Goal: Task Accomplishment & Management: Manage account settings

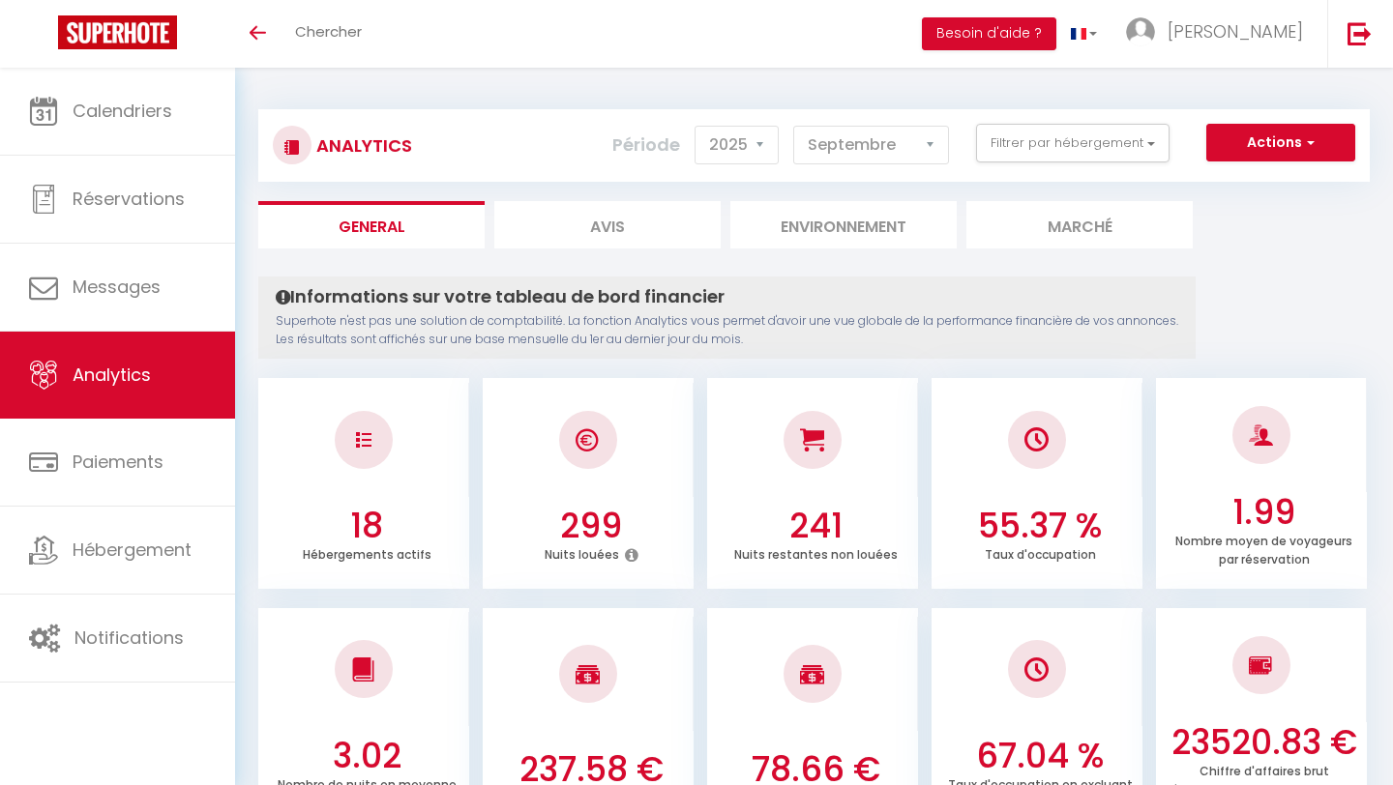
select select "2025"
select select "9"
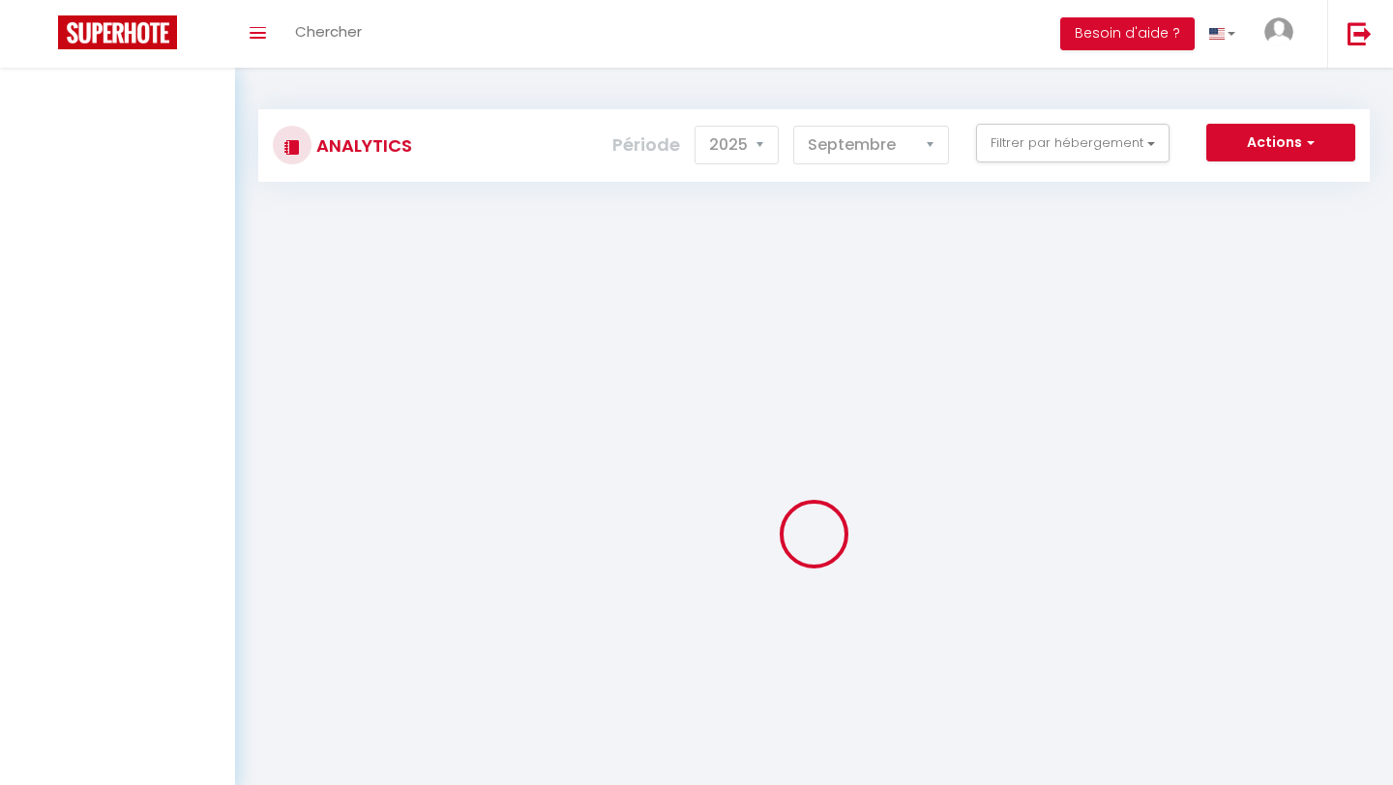
select select "2025"
select select "9"
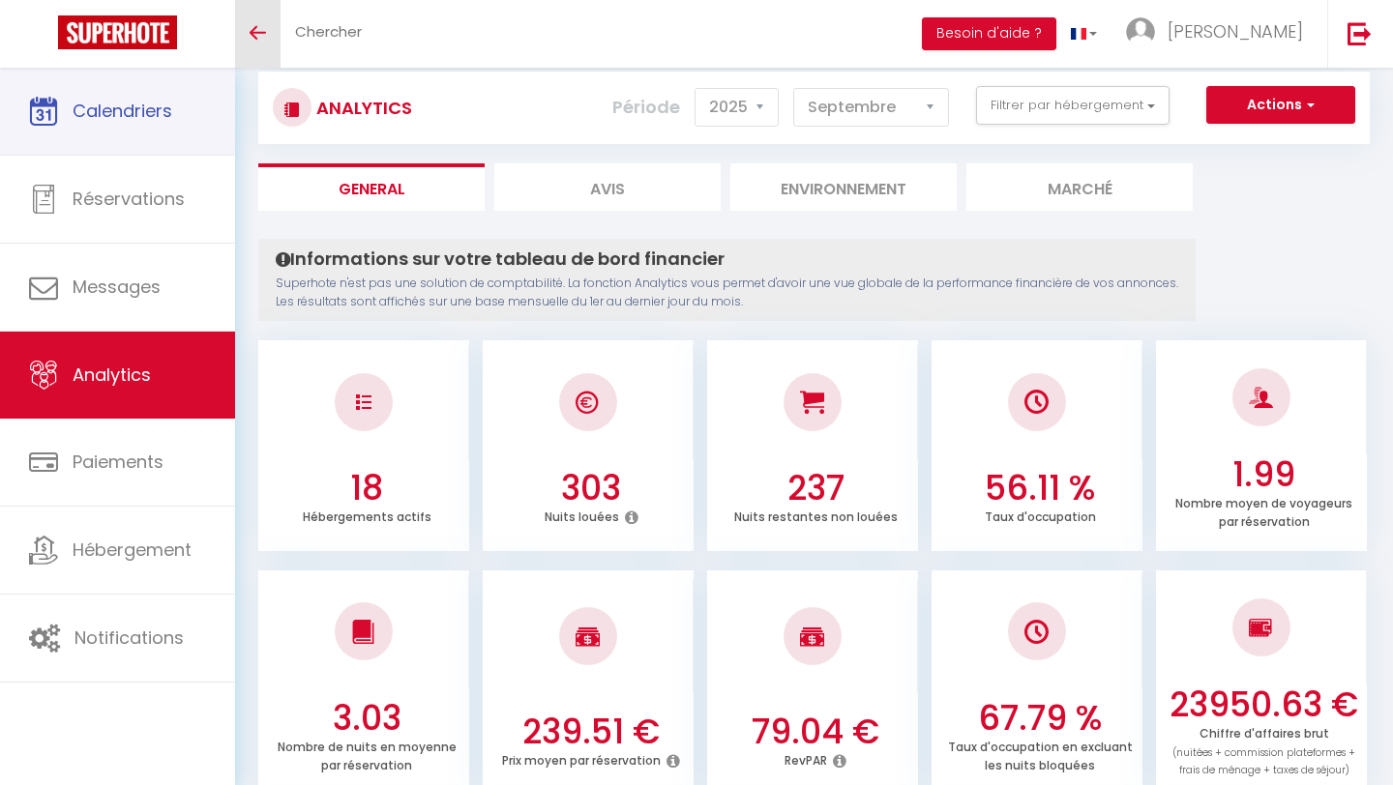
scroll to position [35, 0]
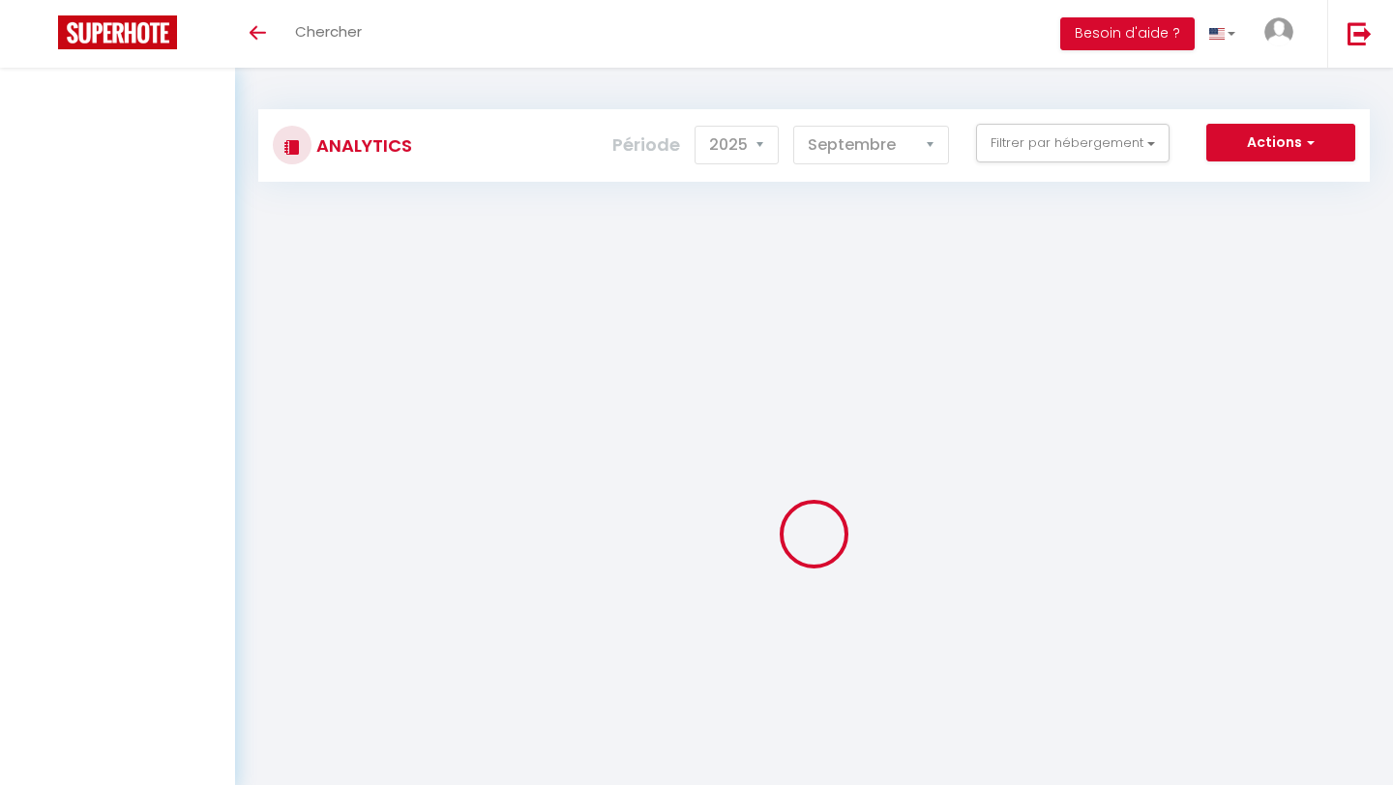
select select "2025"
select select "9"
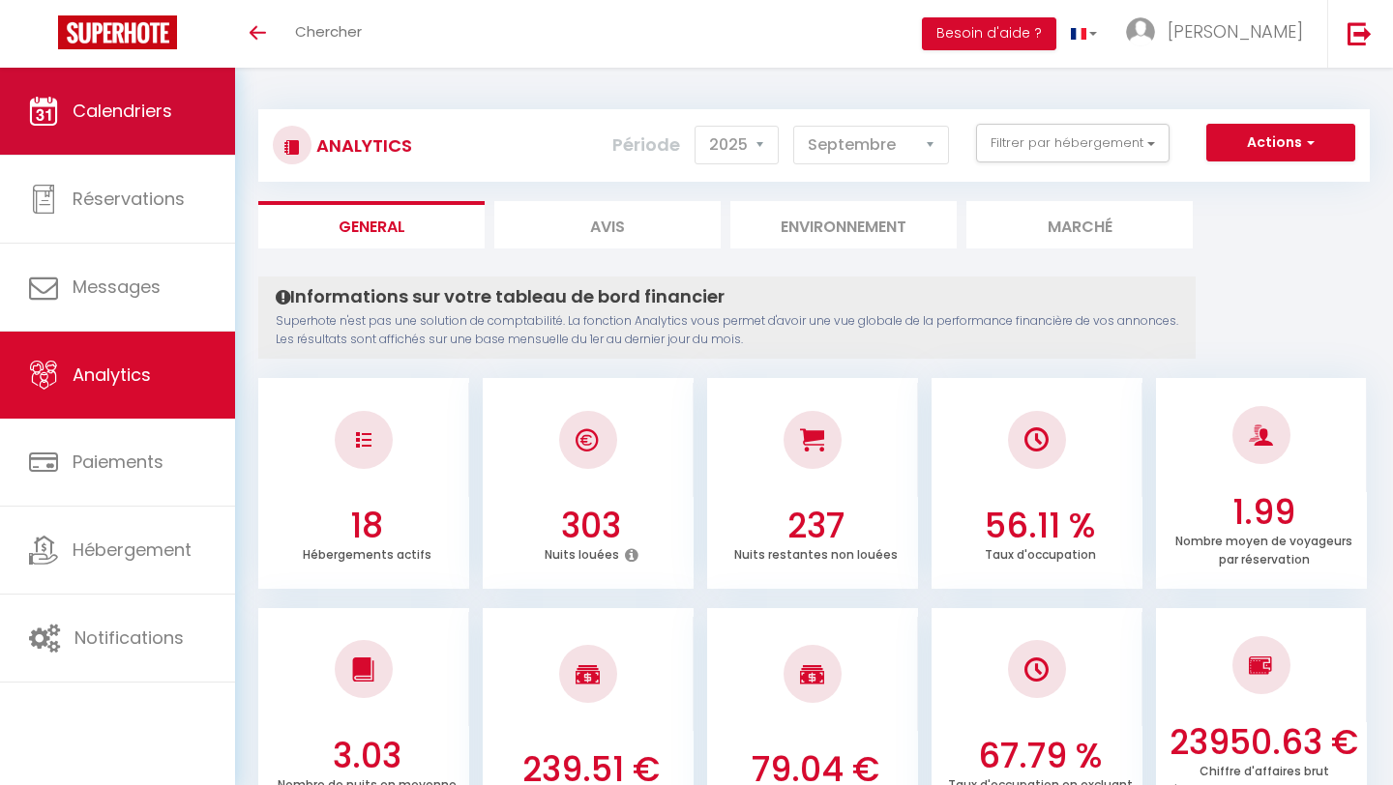
click at [99, 97] on link "Calendriers" at bounding box center [117, 111] width 235 height 87
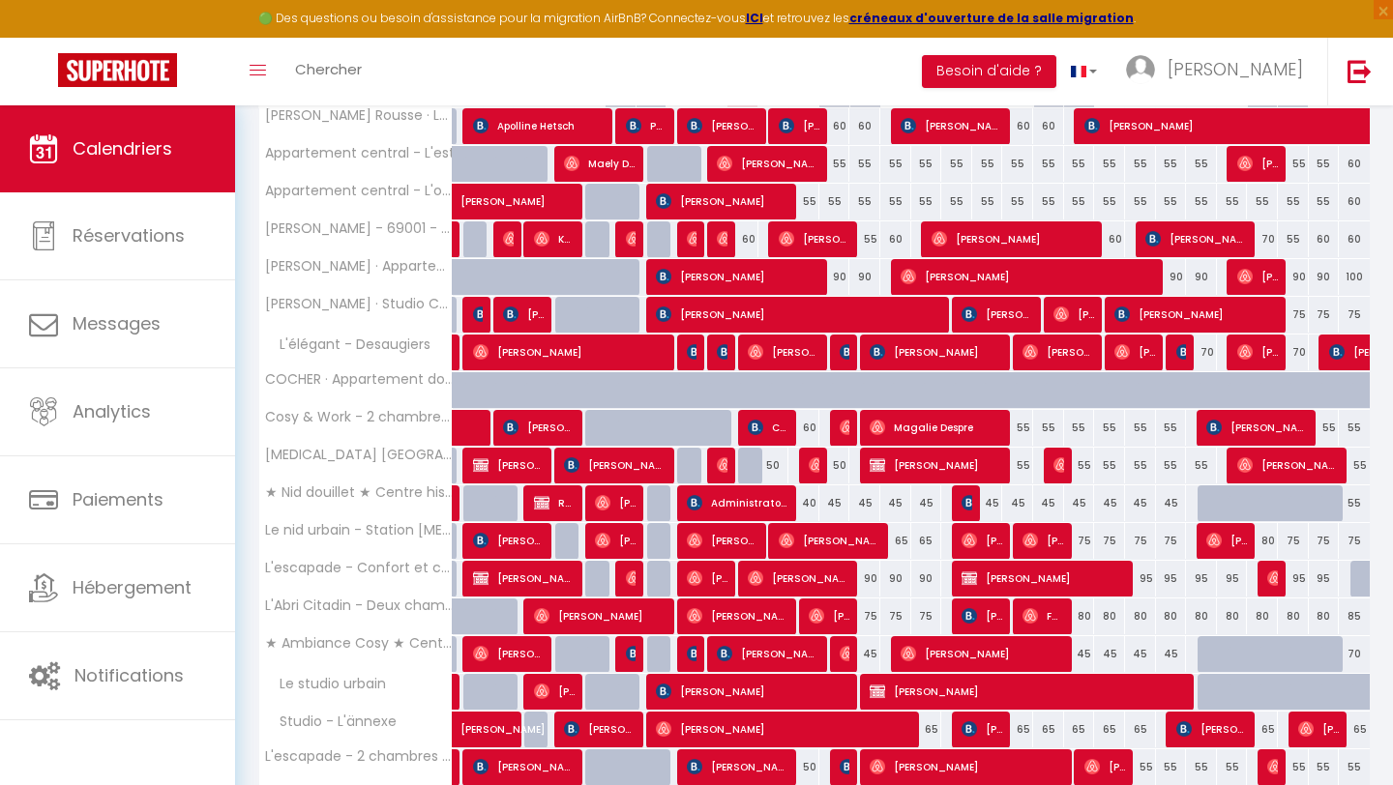
scroll to position [408, 0]
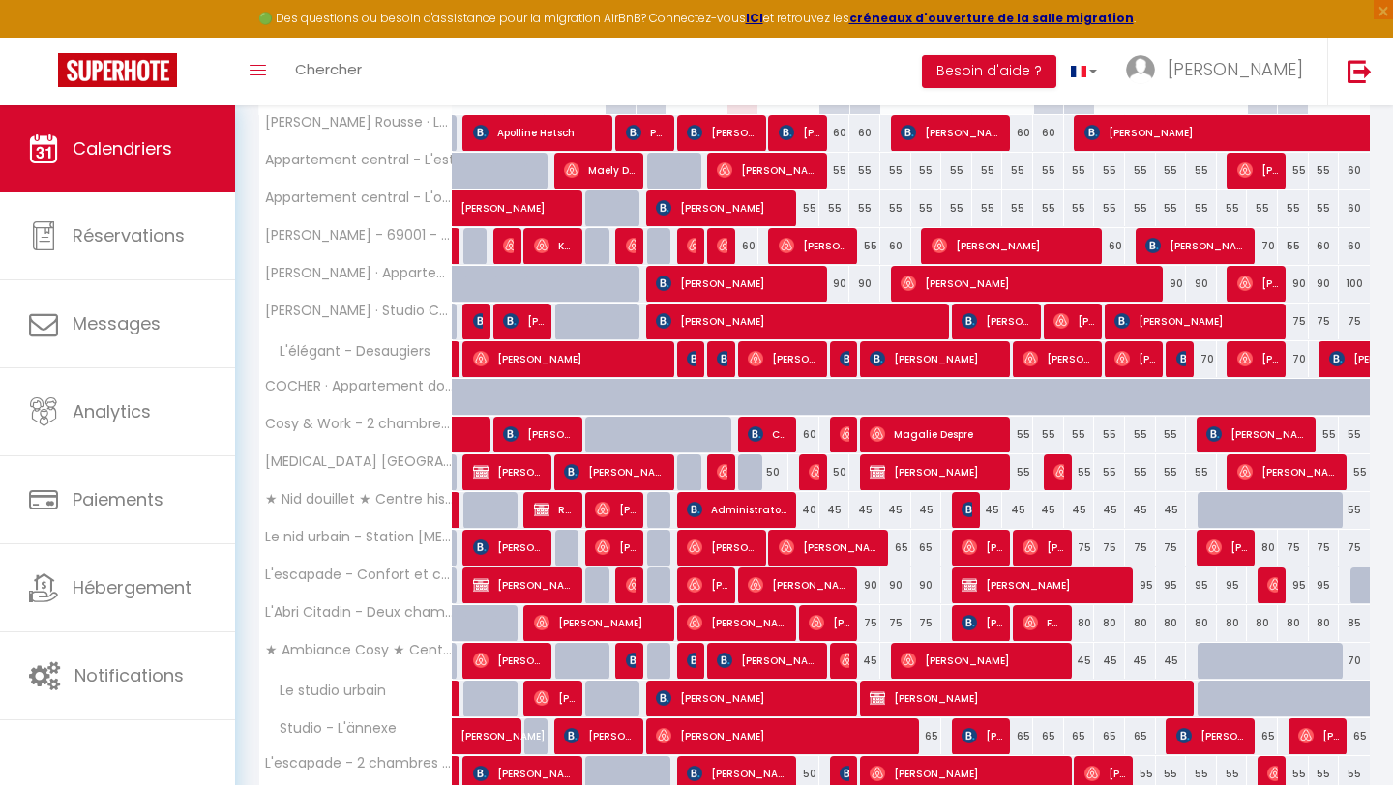
click at [1357, 654] on div "70" at bounding box center [1354, 661] width 31 height 36
type input "70"
type input "[DATE]"
type input "Mer 01 Octobre 2025"
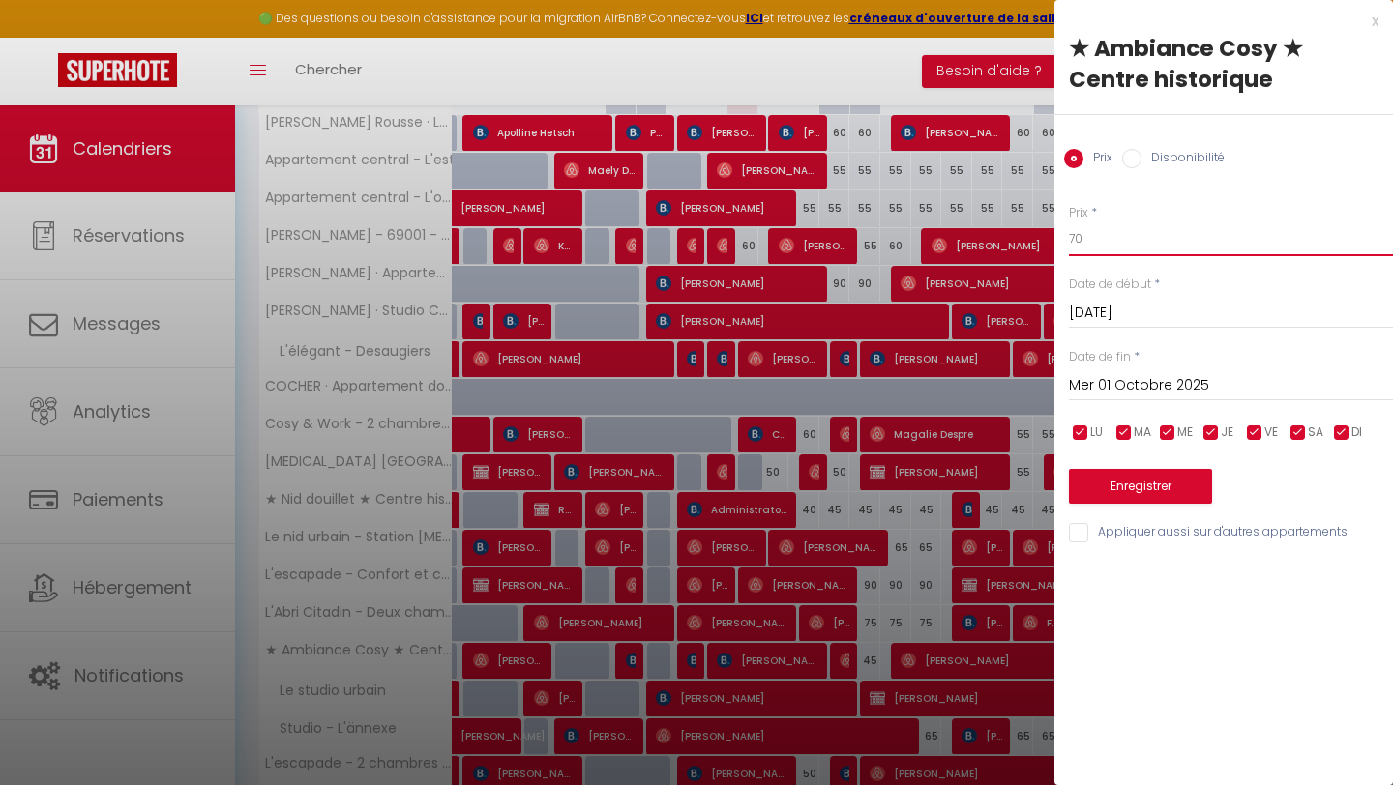
click at [1114, 226] on input "70" at bounding box center [1231, 238] width 324 height 35
drag, startPoint x: 1119, startPoint y: 238, endPoint x: 1010, endPoint y: 241, distance: 109.3
click at [1010, 241] on body "🟢 Des questions ou besoin d'assistance pour la migration AirBnB? Connectez-vous…" at bounding box center [696, 285] width 1393 height 1177
type input "50"
click at [1163, 484] on button "Enregistrer" at bounding box center [1140, 486] width 143 height 35
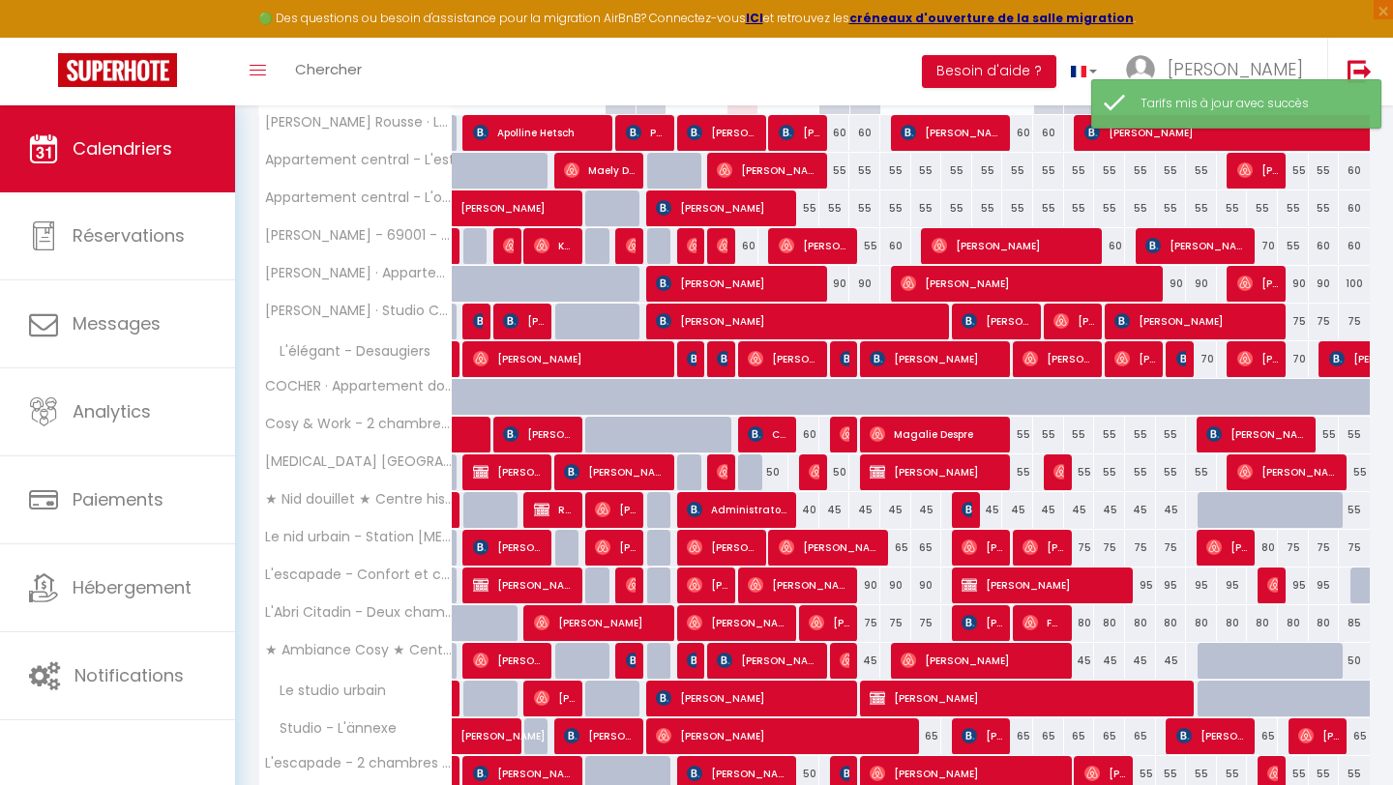
scroll to position [496, 0]
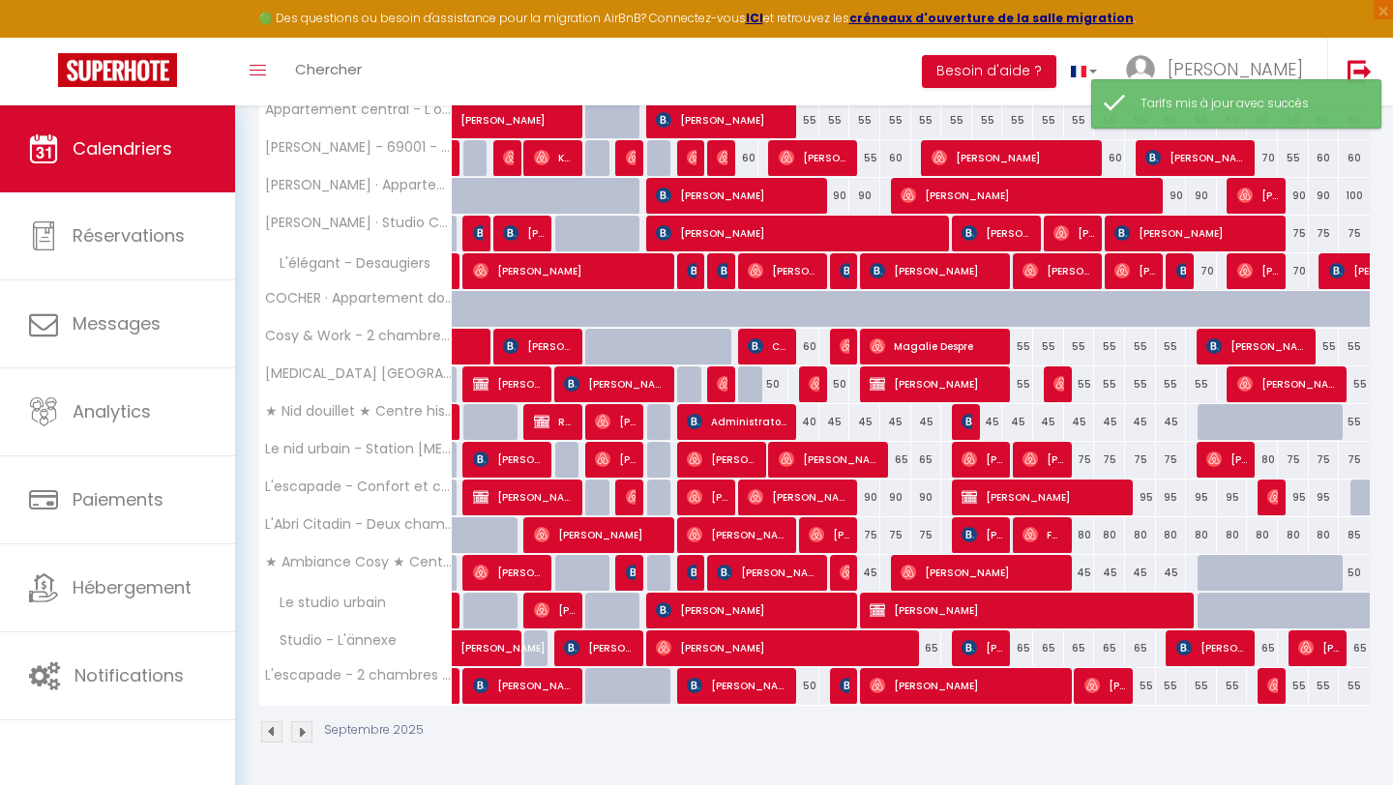
click at [1356, 575] on div "50" at bounding box center [1354, 573] width 31 height 36
type input "50"
type input "[DATE]"
type input "Mer 01 Octobre 2025"
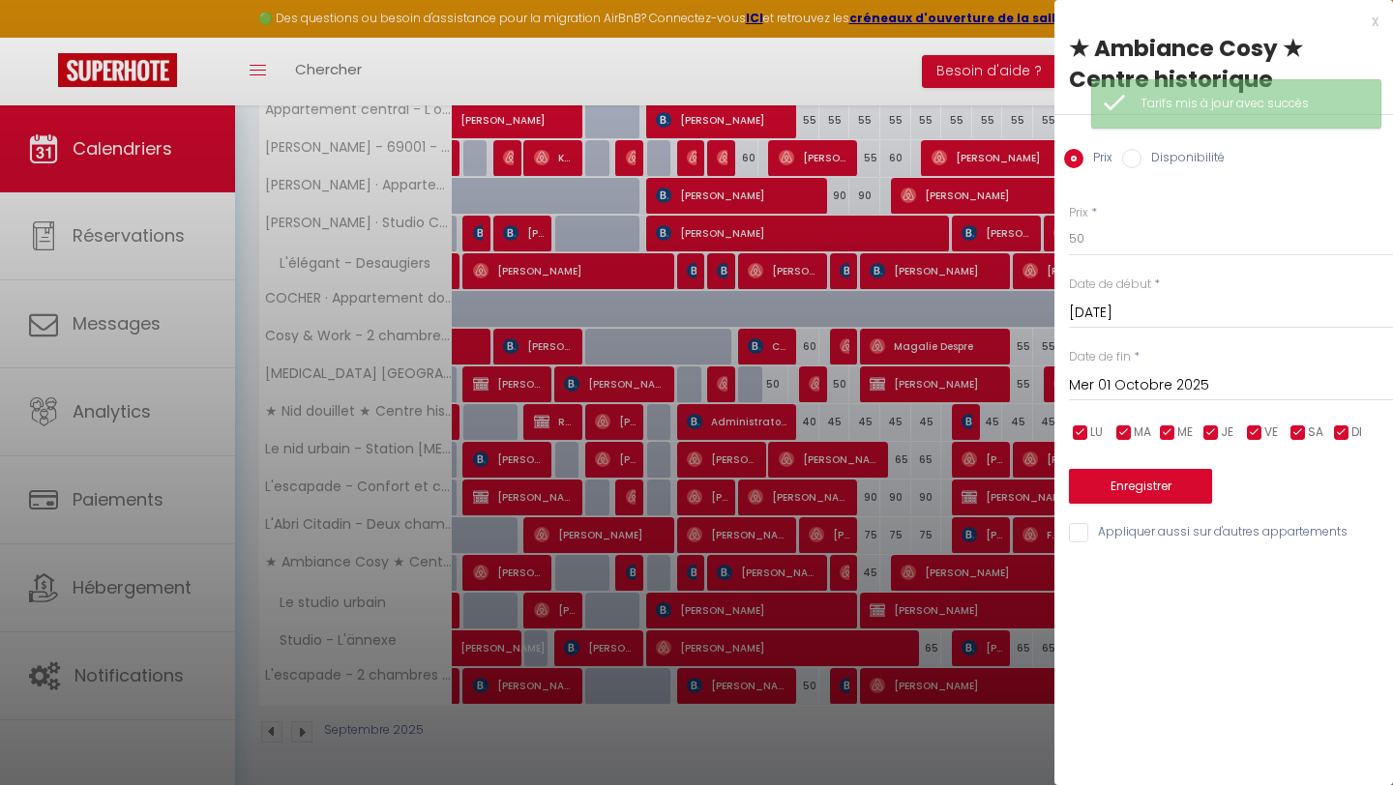
click at [1129, 162] on input "Disponibilité" at bounding box center [1131, 158] width 19 height 19
radio input "true"
radio input "false"
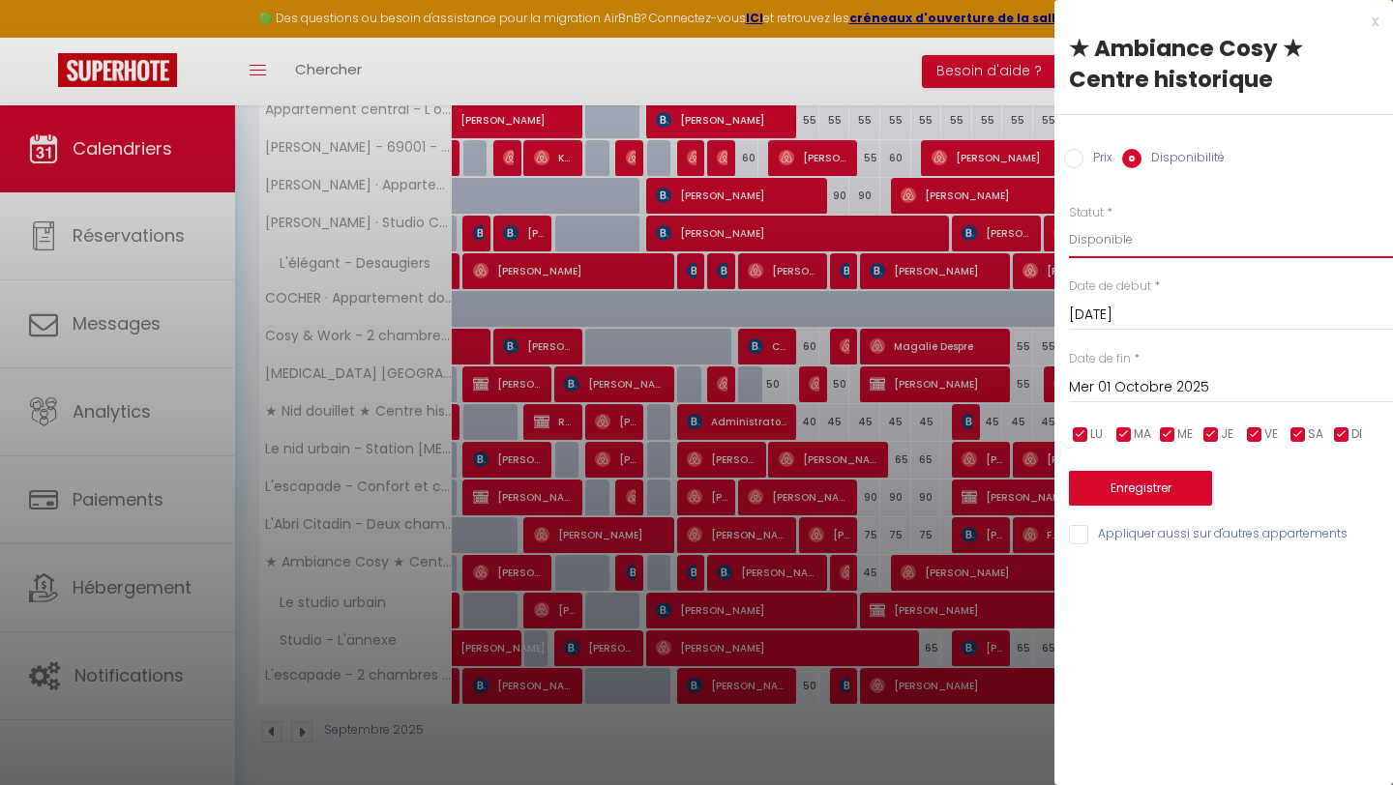
click at [1154, 246] on select "Disponible Indisponible" at bounding box center [1231, 239] width 324 height 37
select select "0"
click at [1069, 221] on select "Disponible Indisponible" at bounding box center [1231, 239] width 324 height 37
click at [1133, 495] on button "Enregistrer" at bounding box center [1140, 488] width 143 height 35
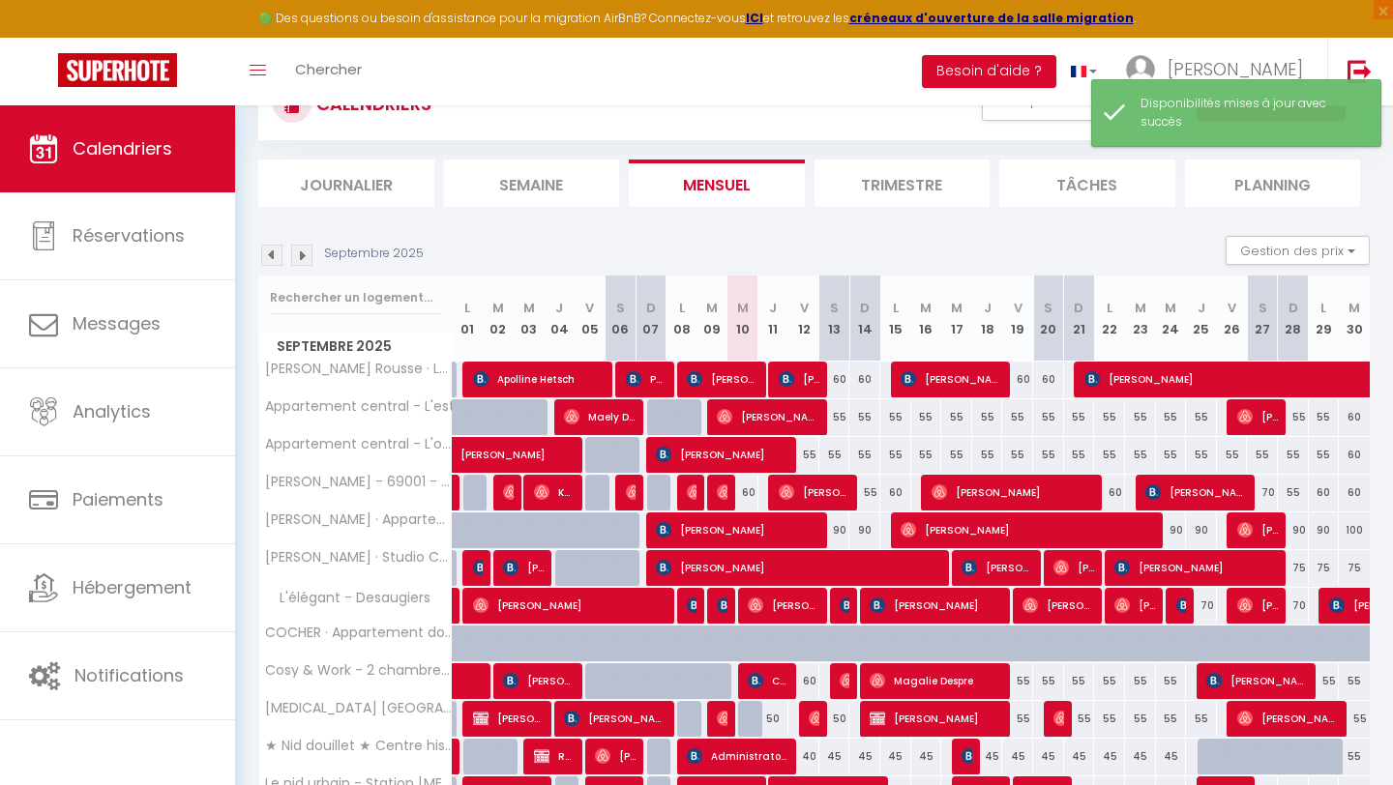
click at [301, 255] on img at bounding box center [301, 255] width 21 height 21
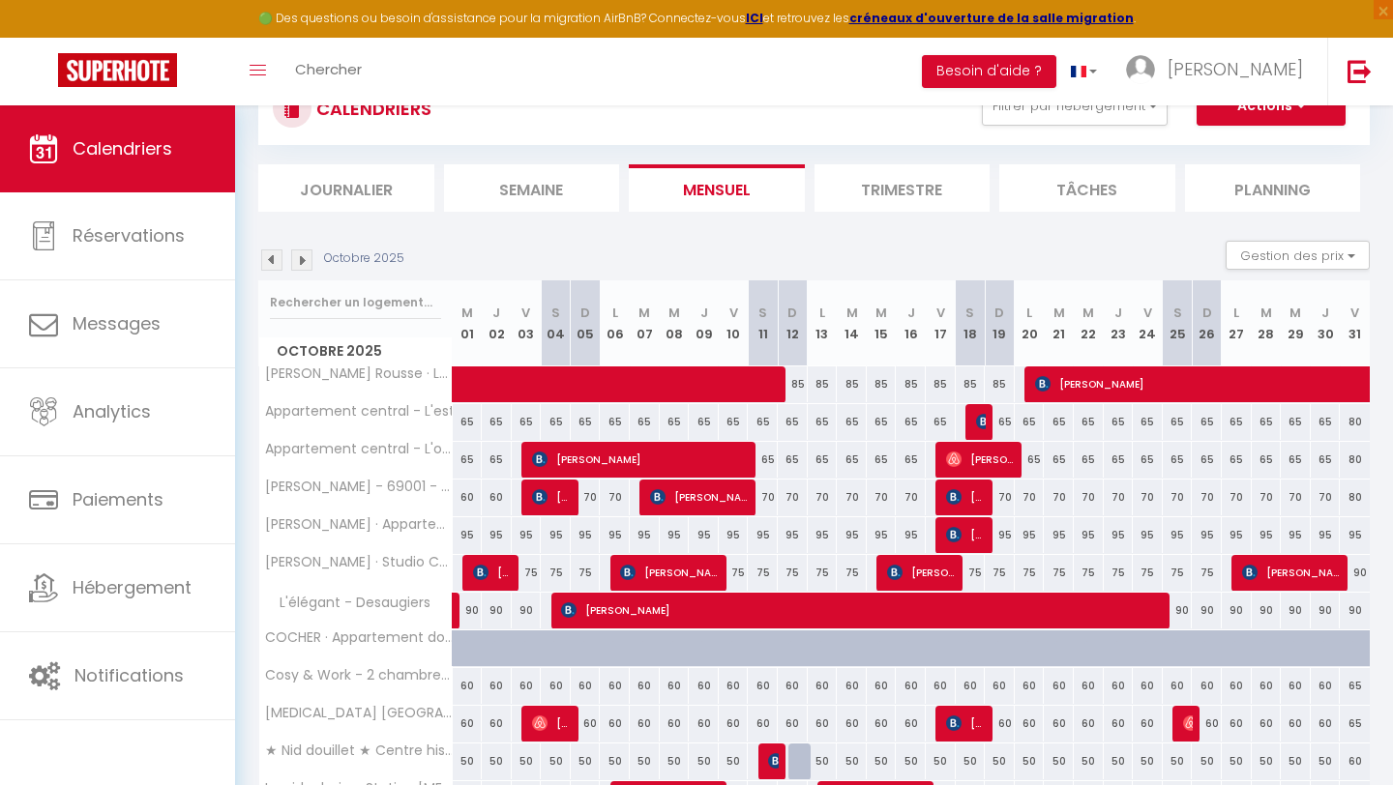
scroll to position [62, 0]
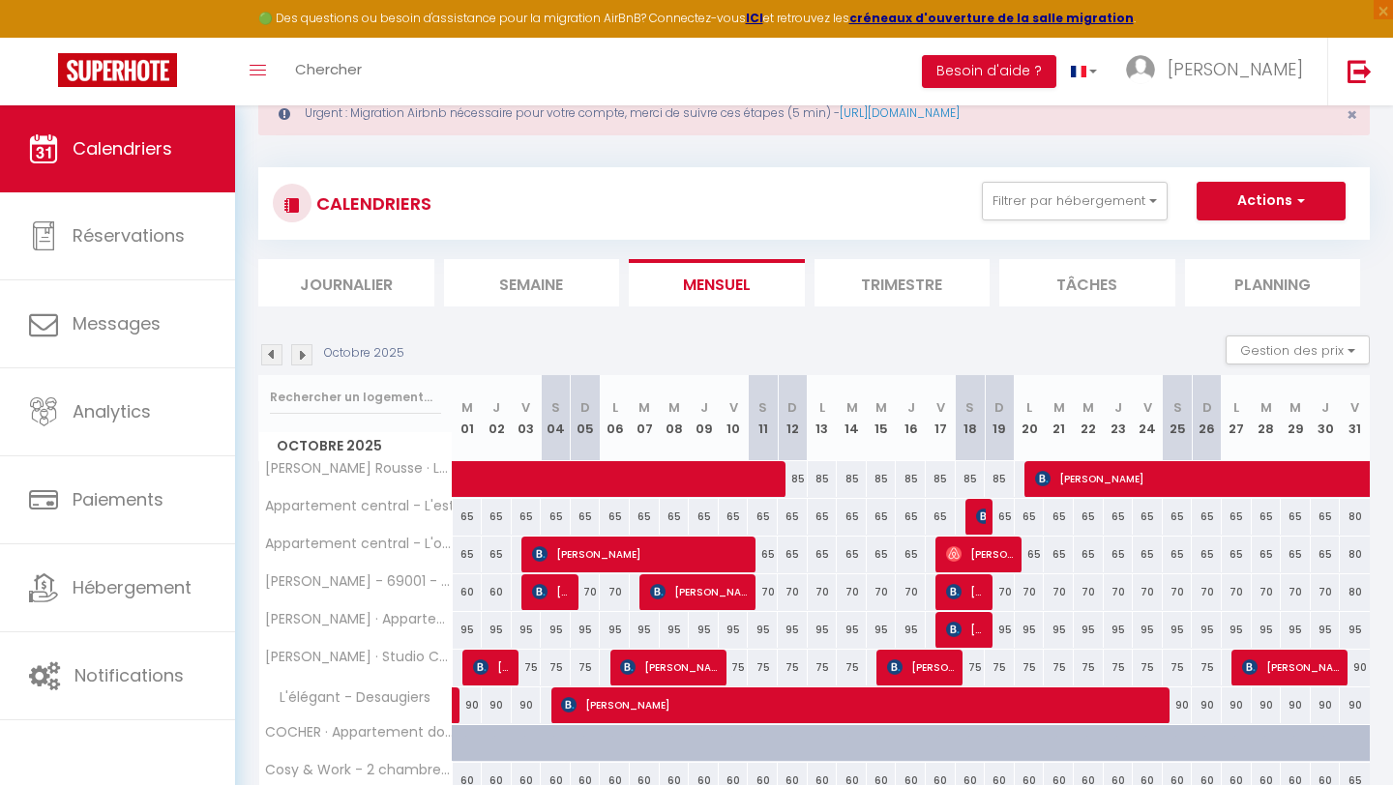
click at [294, 355] on img at bounding box center [301, 354] width 21 height 21
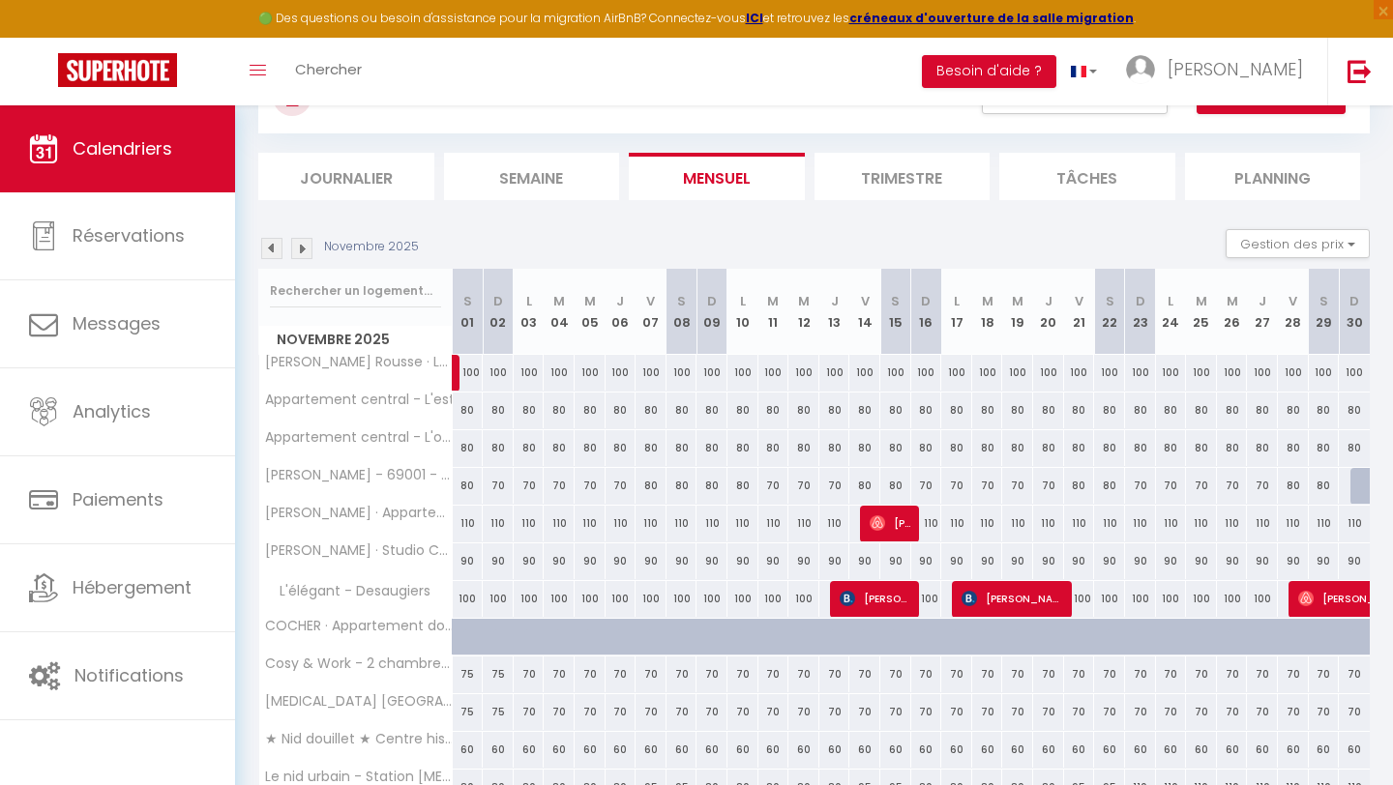
scroll to position [389, 0]
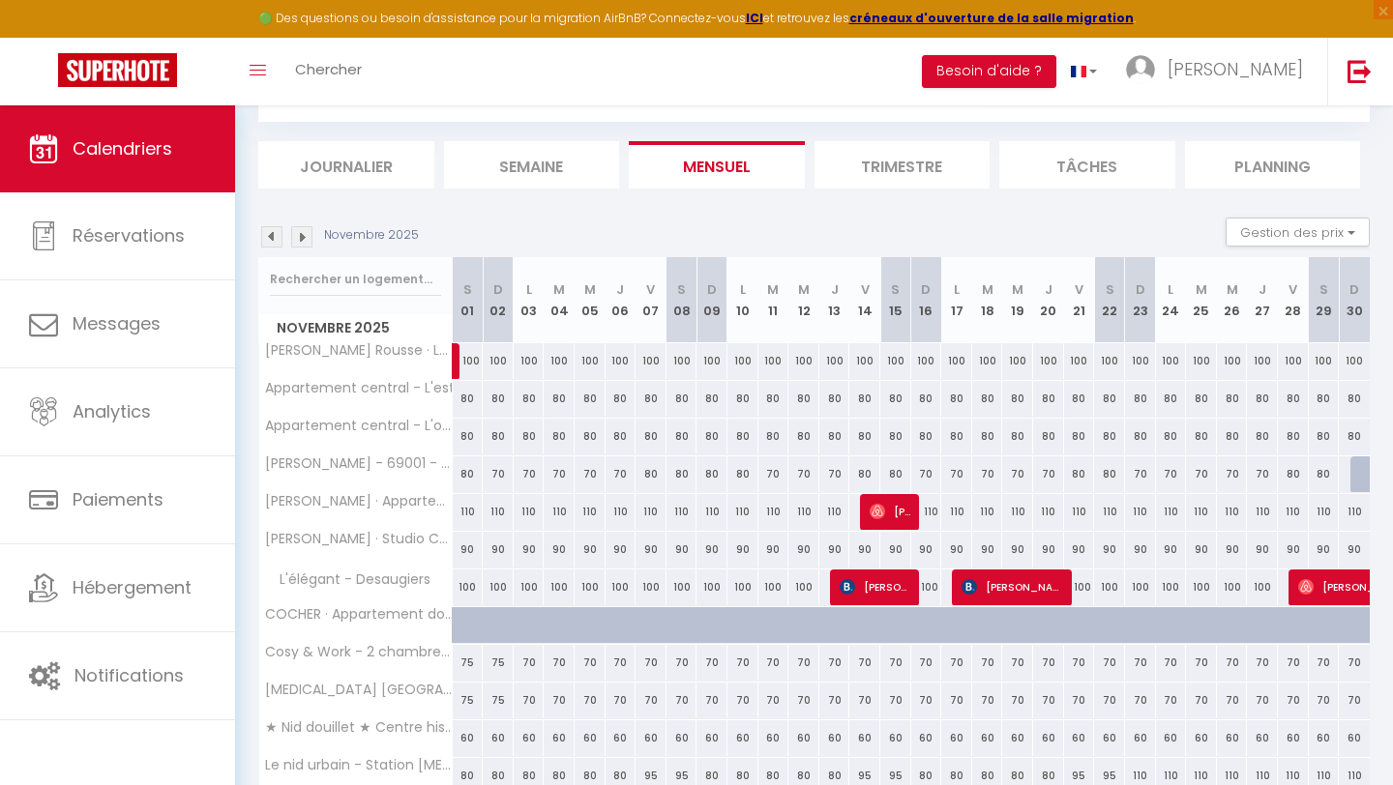
click at [266, 237] on img at bounding box center [271, 236] width 21 height 21
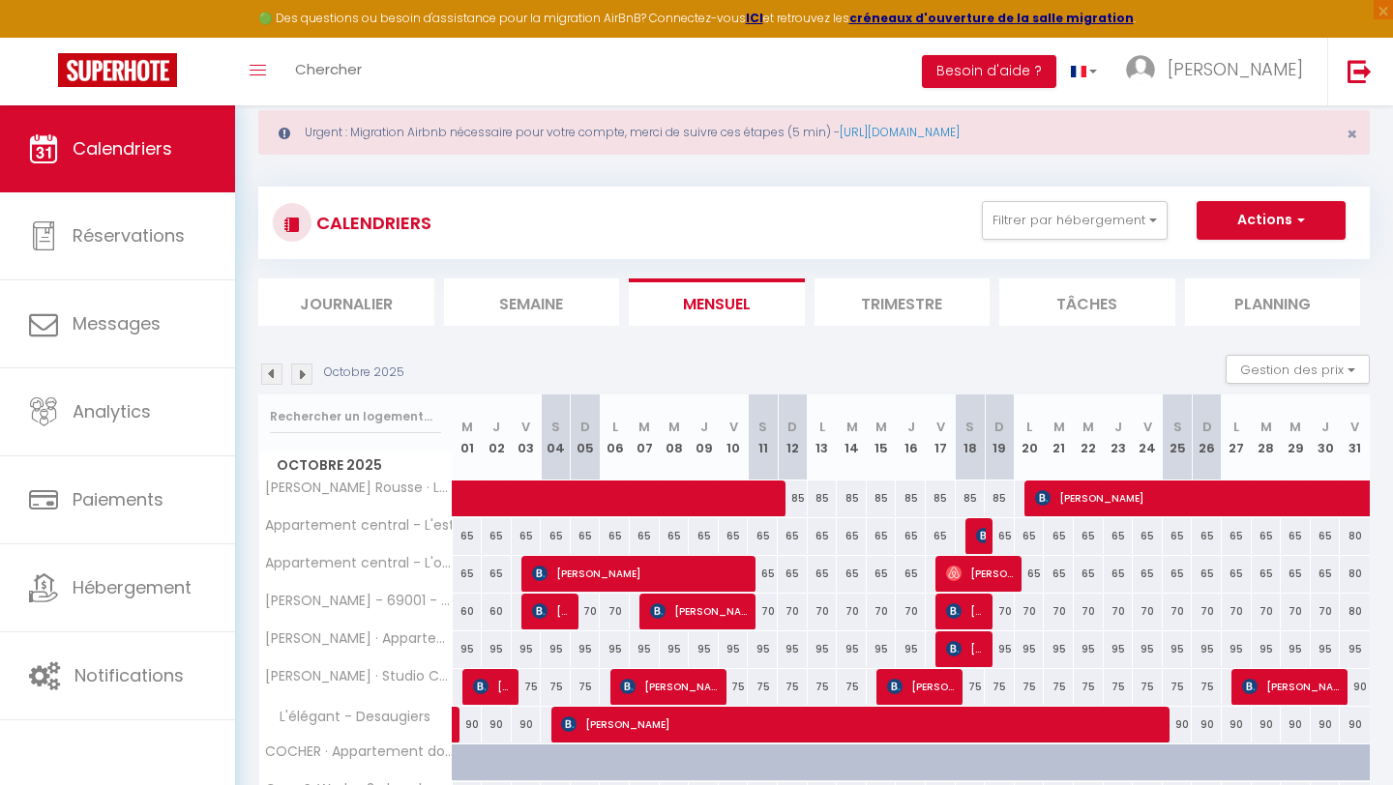
scroll to position [0, 0]
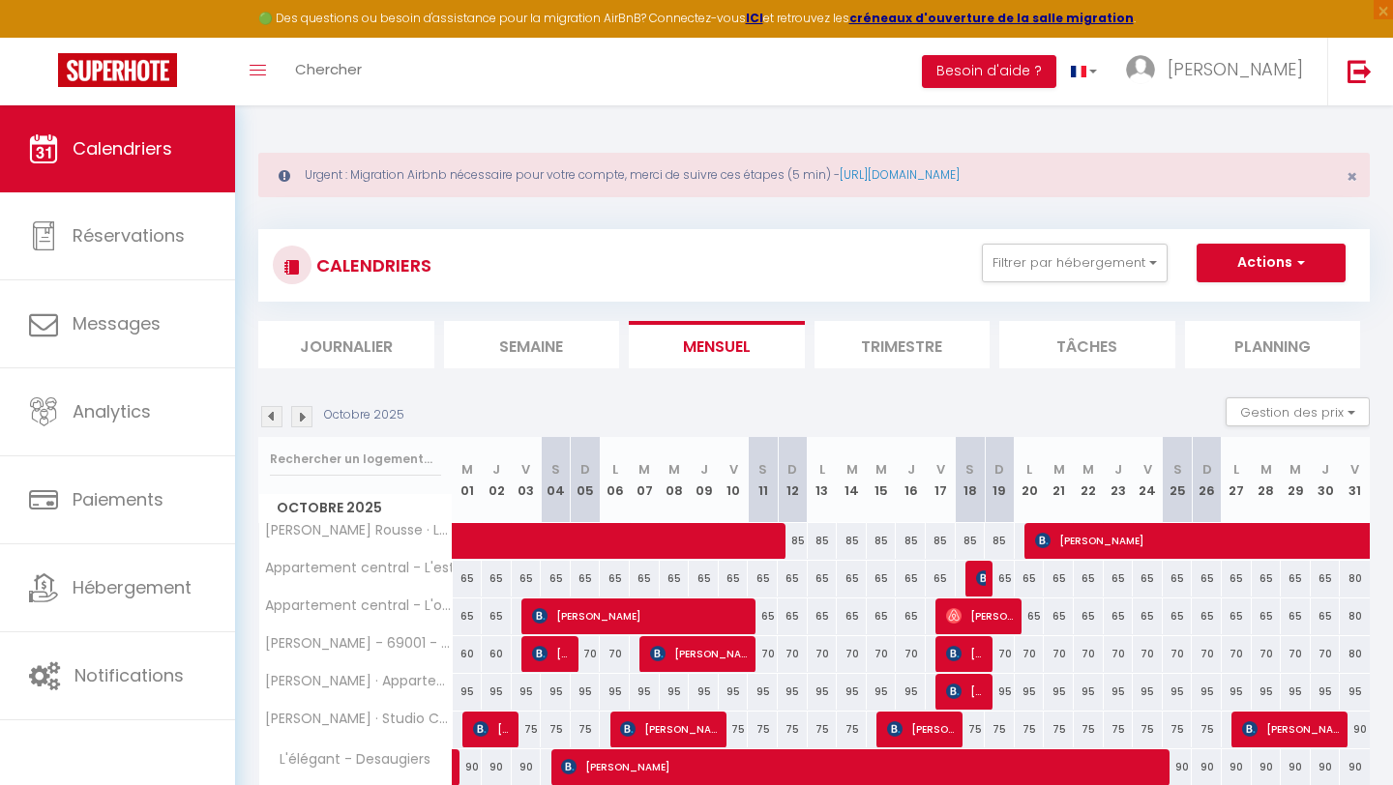
click at [273, 416] on img at bounding box center [271, 416] width 21 height 21
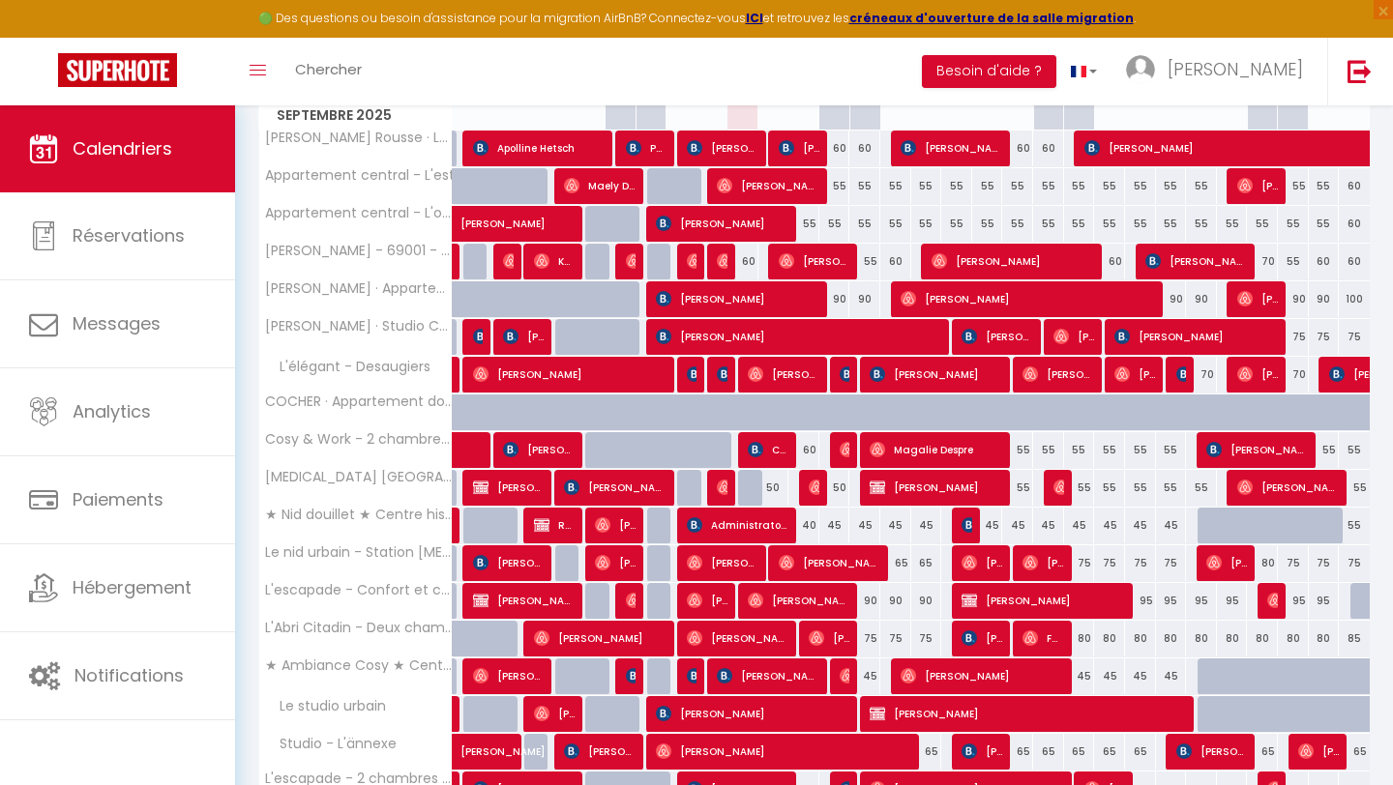
scroll to position [457, 0]
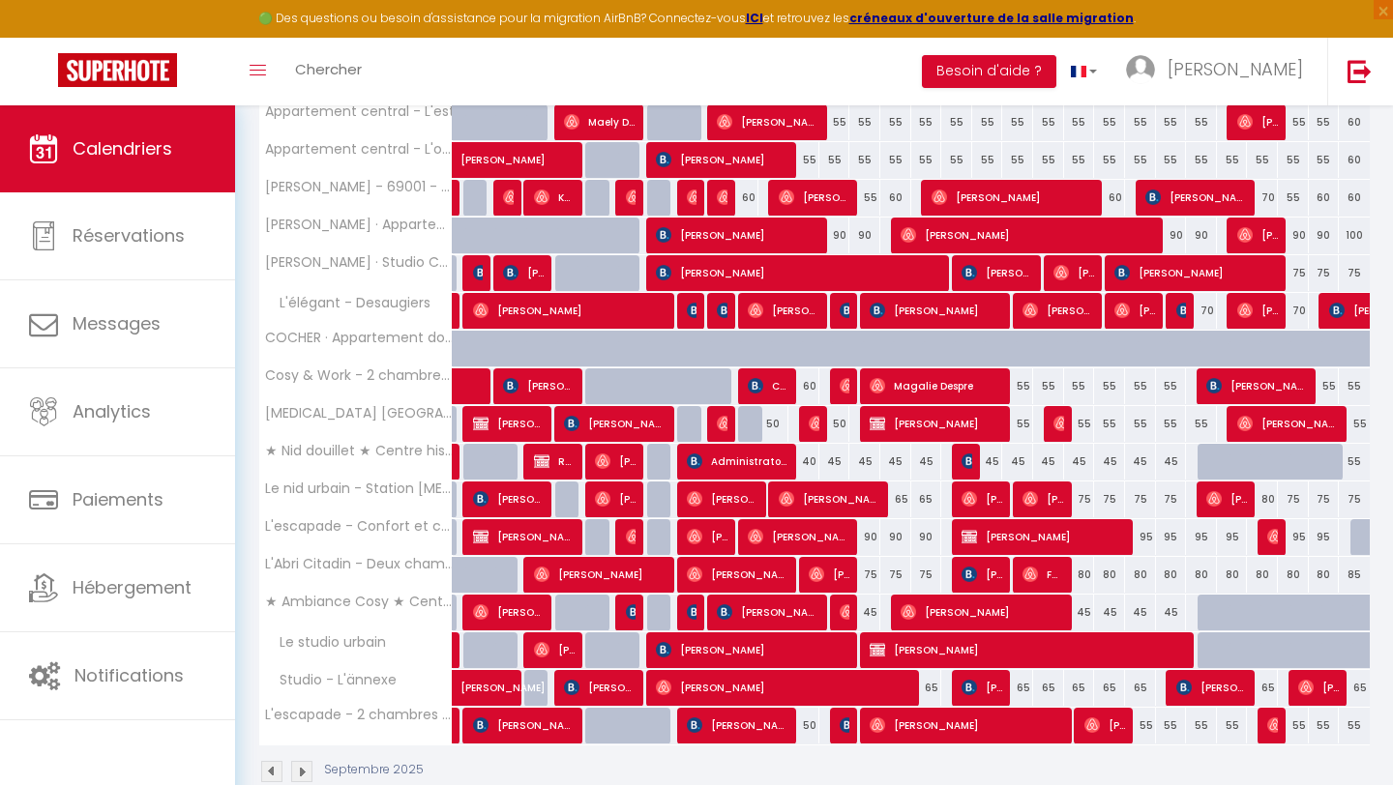
click at [1359, 606] on div at bounding box center [1365, 623] width 31 height 37
select select "1"
type input "[DATE]"
type input "Mer 01 Octobre 2025"
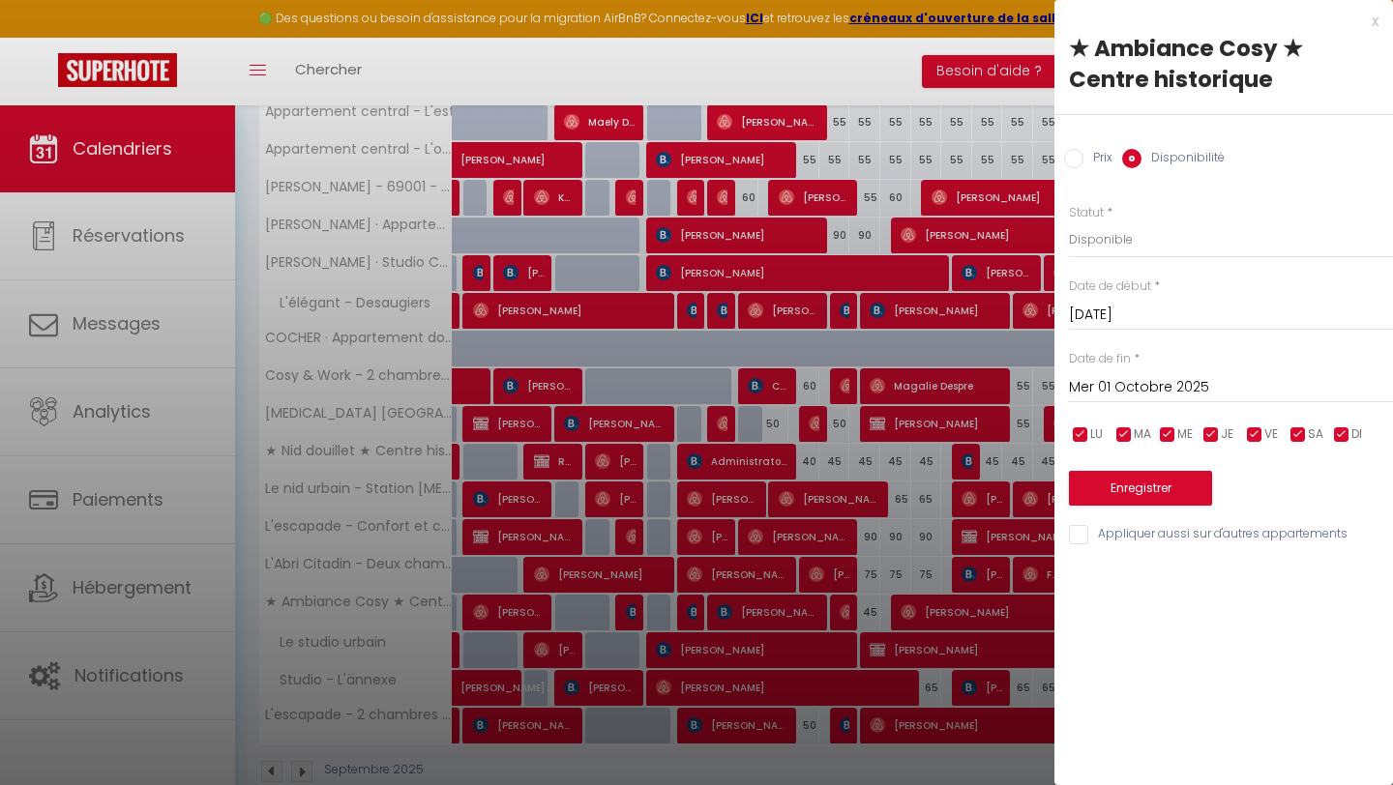
drag, startPoint x: 1374, startPoint y: 20, endPoint x: 996, endPoint y: 62, distance: 380.5
click at [1374, 20] on div "x" at bounding box center [1216, 21] width 324 height 23
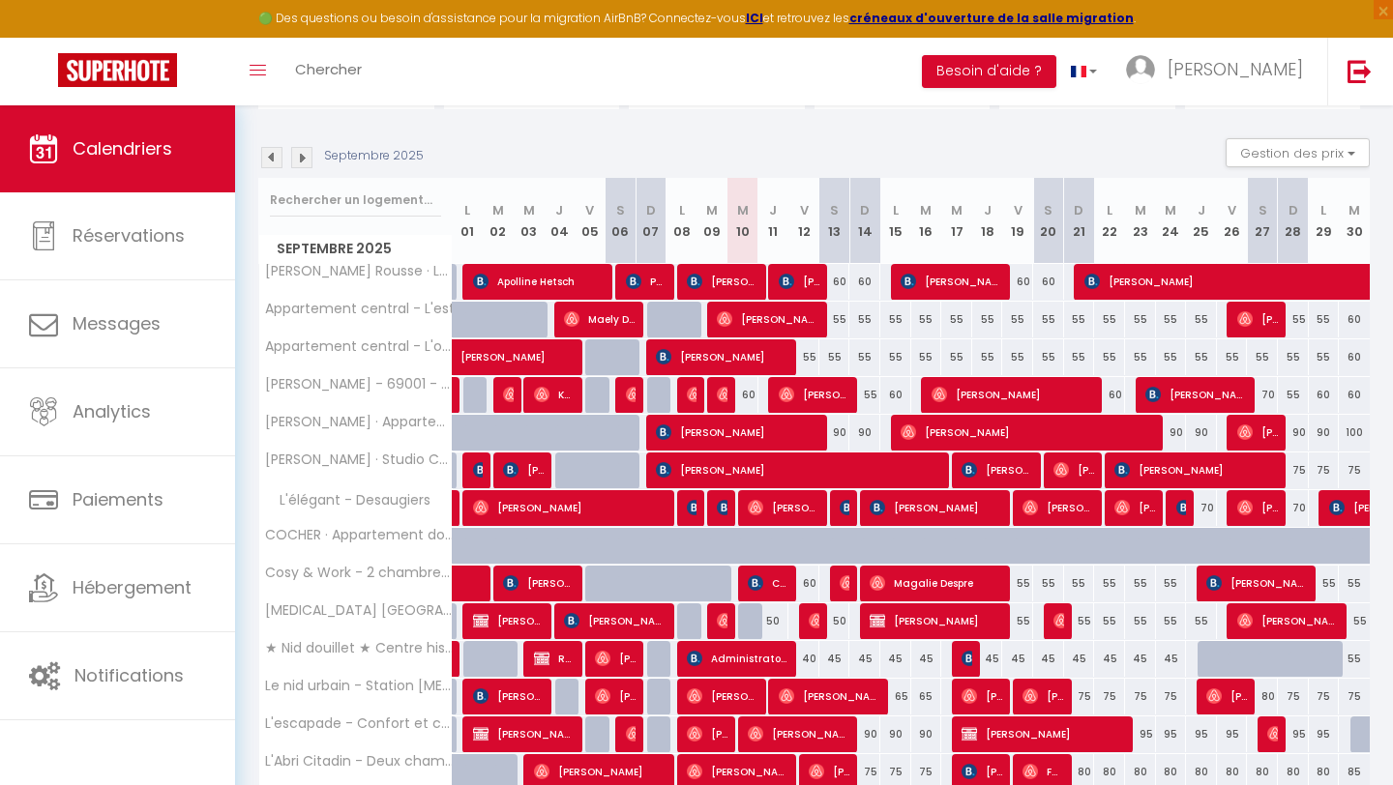
scroll to position [0, 0]
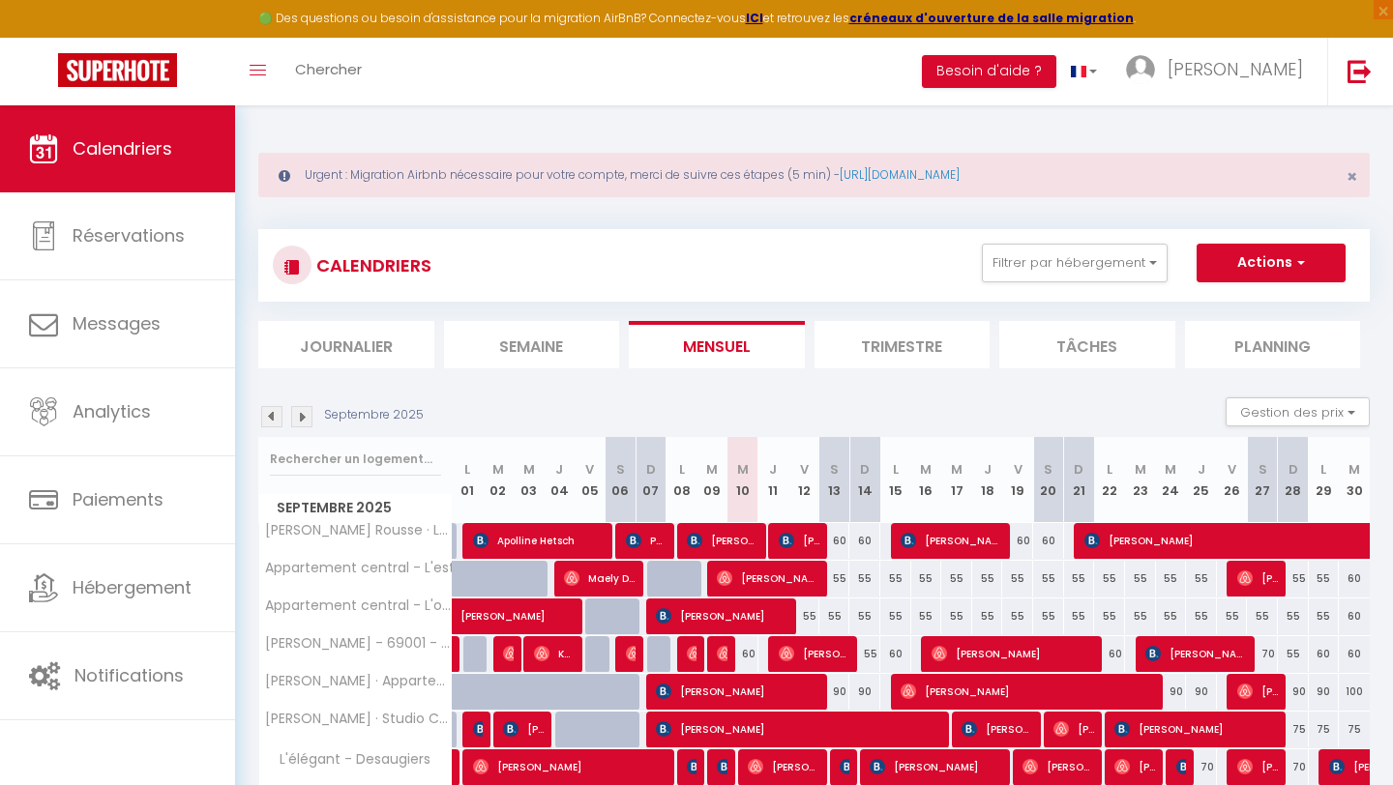
click at [305, 421] on img at bounding box center [301, 416] width 21 height 21
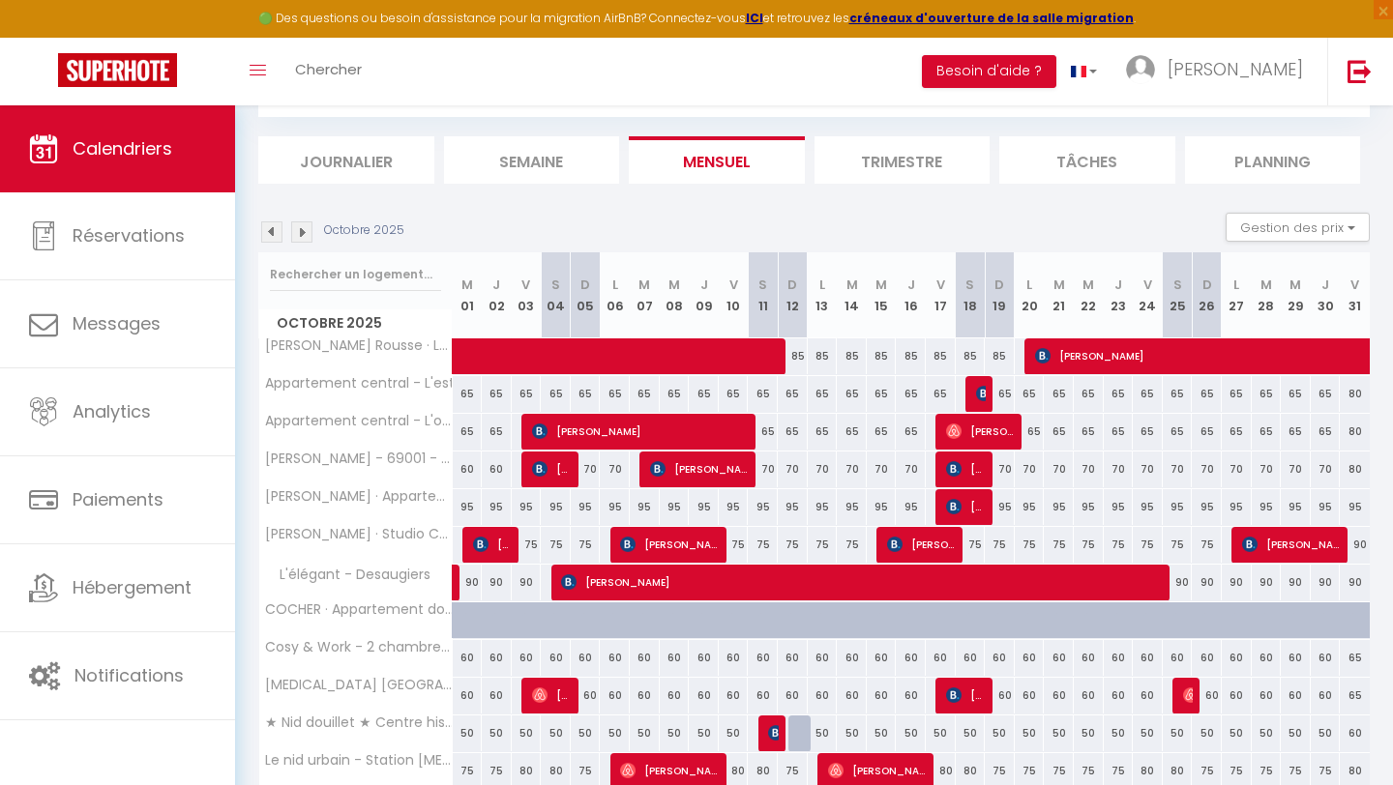
scroll to position [421, 0]
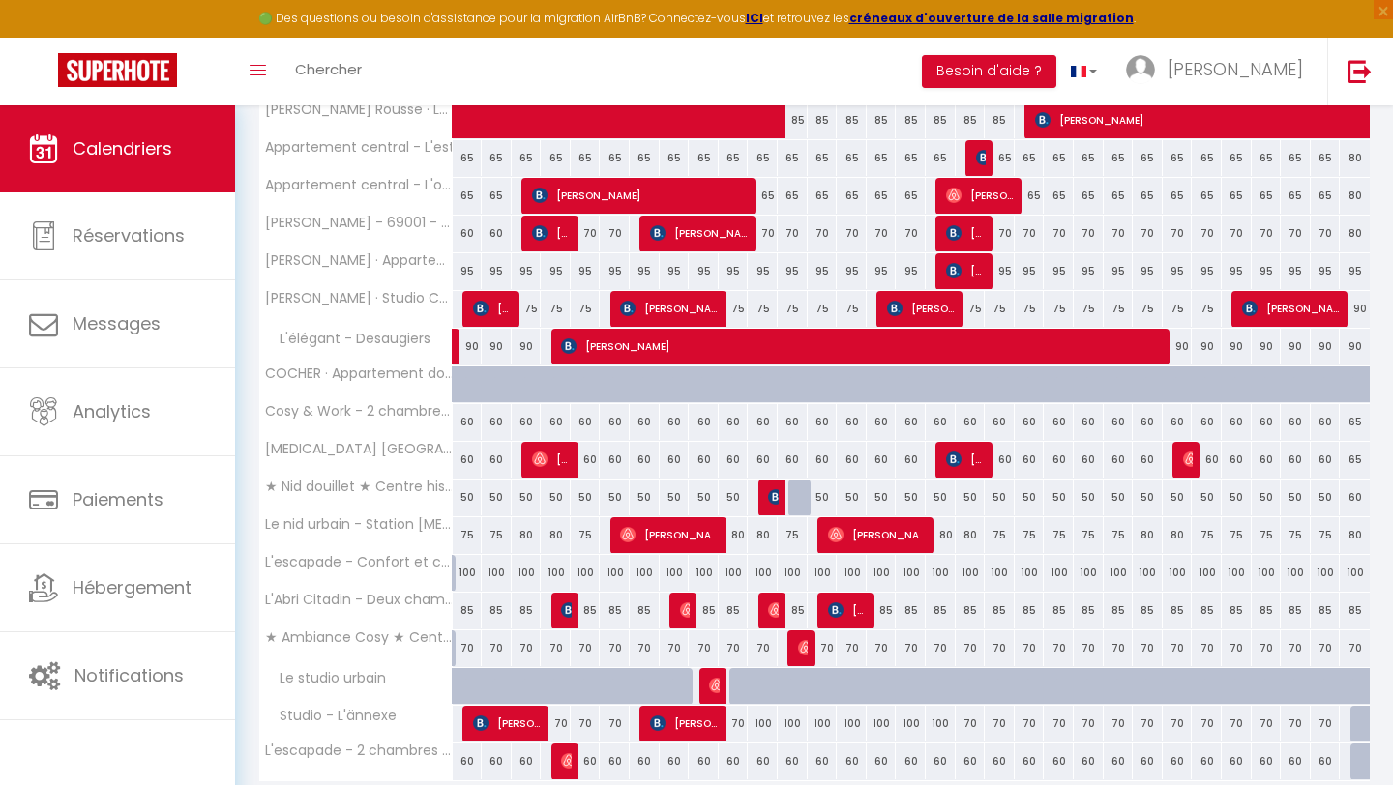
click at [468, 646] on div "70" at bounding box center [468, 649] width 30 height 36
select select "1"
type input "Mer 01 Octobre 2025"
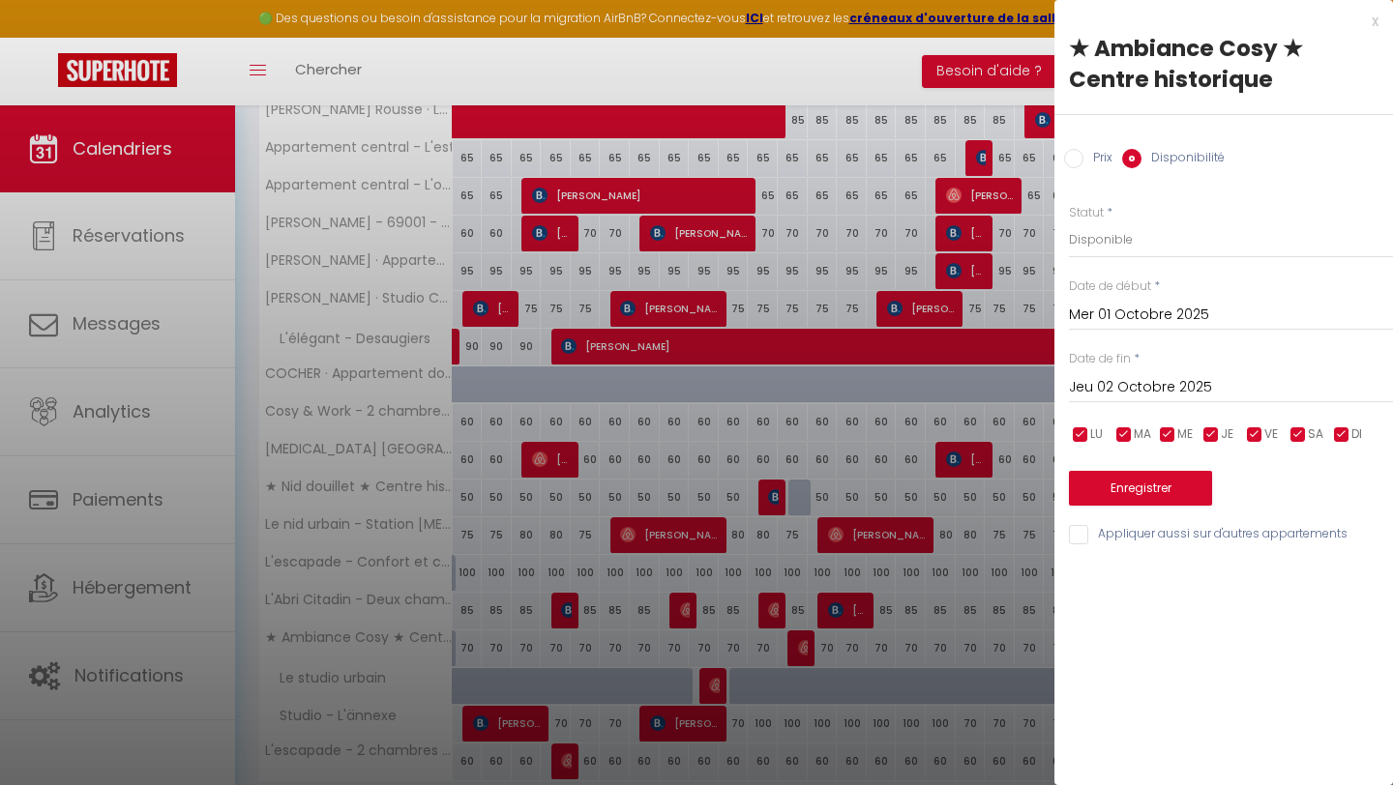
click at [1152, 389] on input "Jeu 02 Octobre 2025" at bounding box center [1231, 387] width 324 height 25
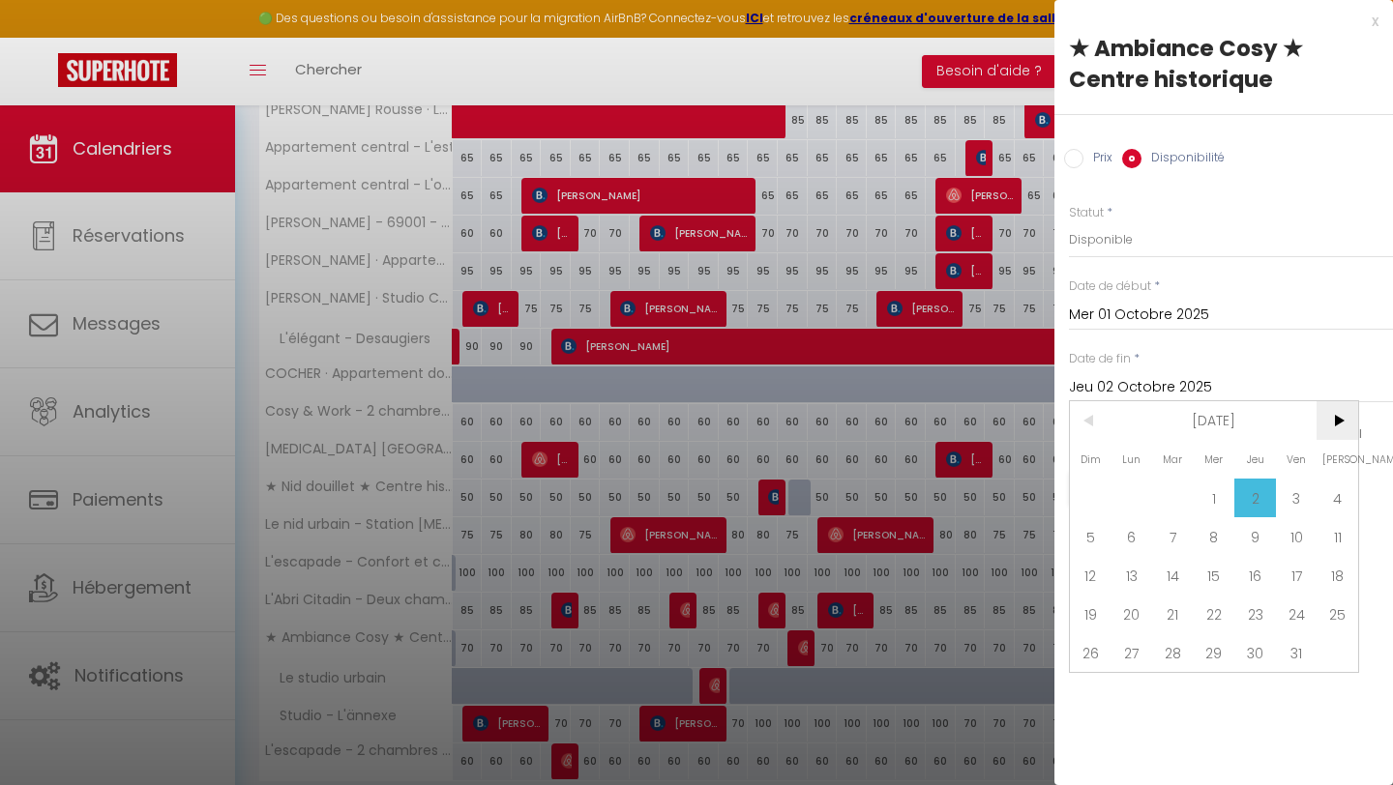
click at [1346, 420] on span ">" at bounding box center [1337, 420] width 42 height 39
click at [1104, 418] on span "<" at bounding box center [1091, 420] width 42 height 39
click at [1213, 487] on span "1" at bounding box center [1215, 498] width 42 height 39
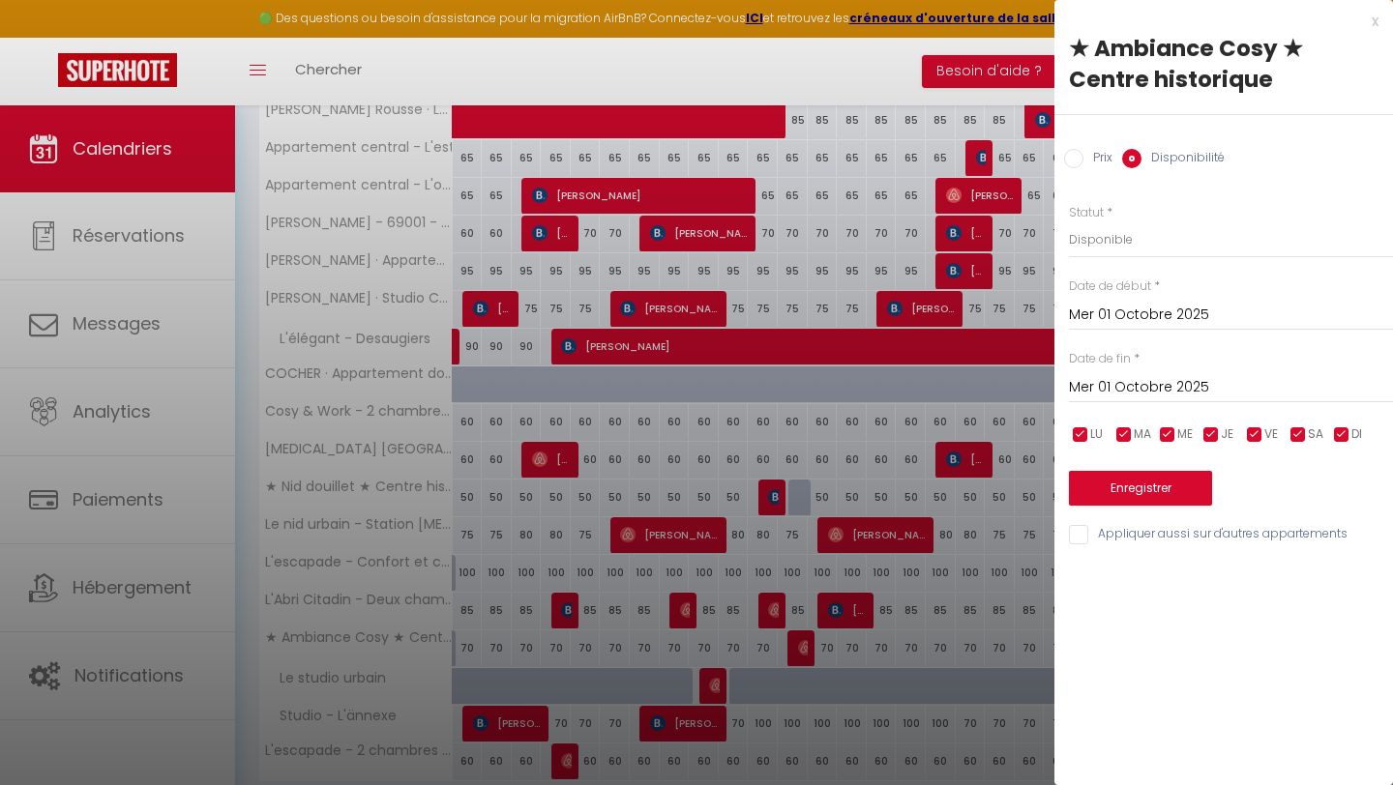
click at [1198, 310] on input "Mer 01 Octobre 2025" at bounding box center [1231, 315] width 324 height 25
click at [1376, 348] on div "Prix * 70 Statut * Disponible Indisponible Date de début * [DATE] < [DATE] > Di…" at bounding box center [1223, 364] width 339 height 368
click at [1229, 378] on input "Mer 01 Octobre 2025" at bounding box center [1231, 387] width 324 height 25
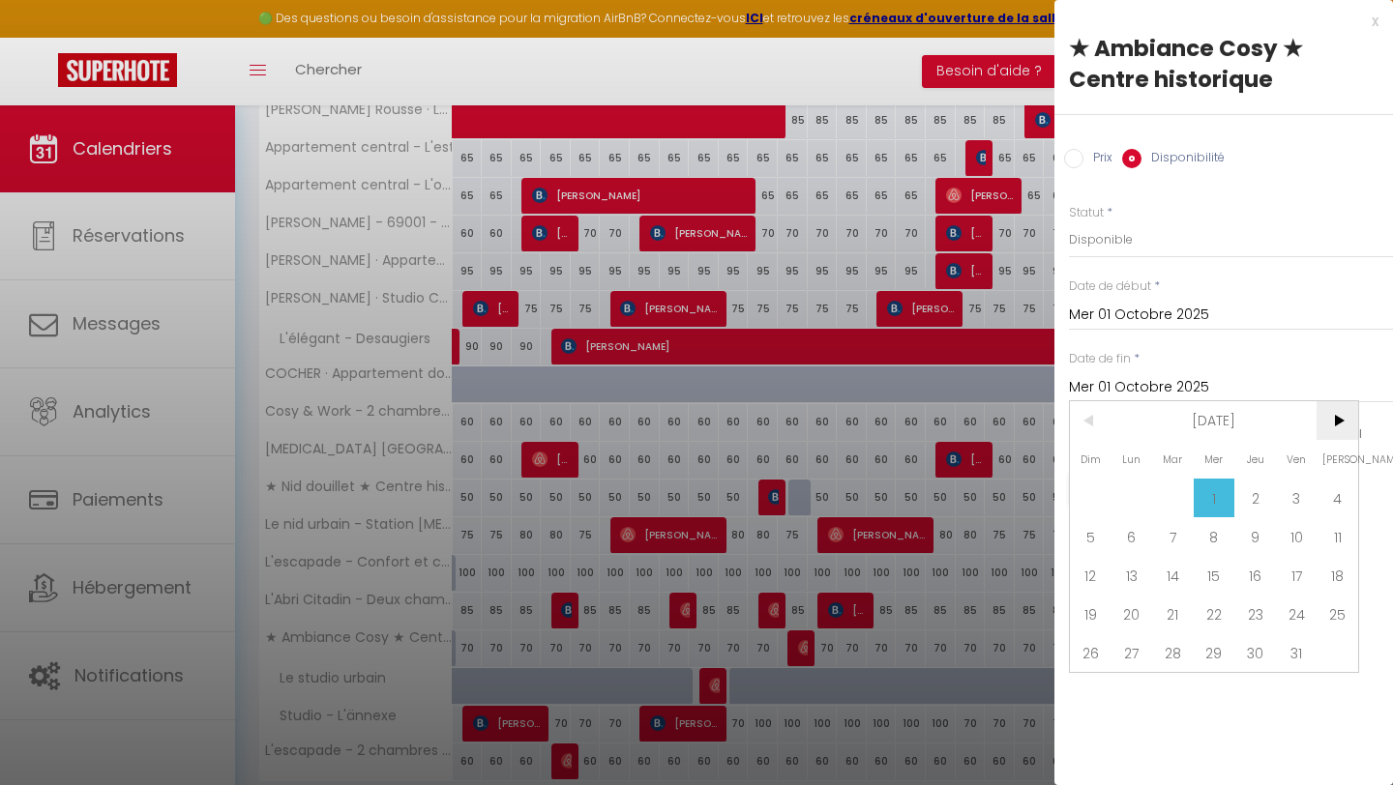
click at [1350, 427] on span ">" at bounding box center [1337, 420] width 42 height 39
click at [1087, 420] on span "<" at bounding box center [1091, 420] width 42 height 39
click at [1293, 645] on span "31" at bounding box center [1297, 653] width 42 height 39
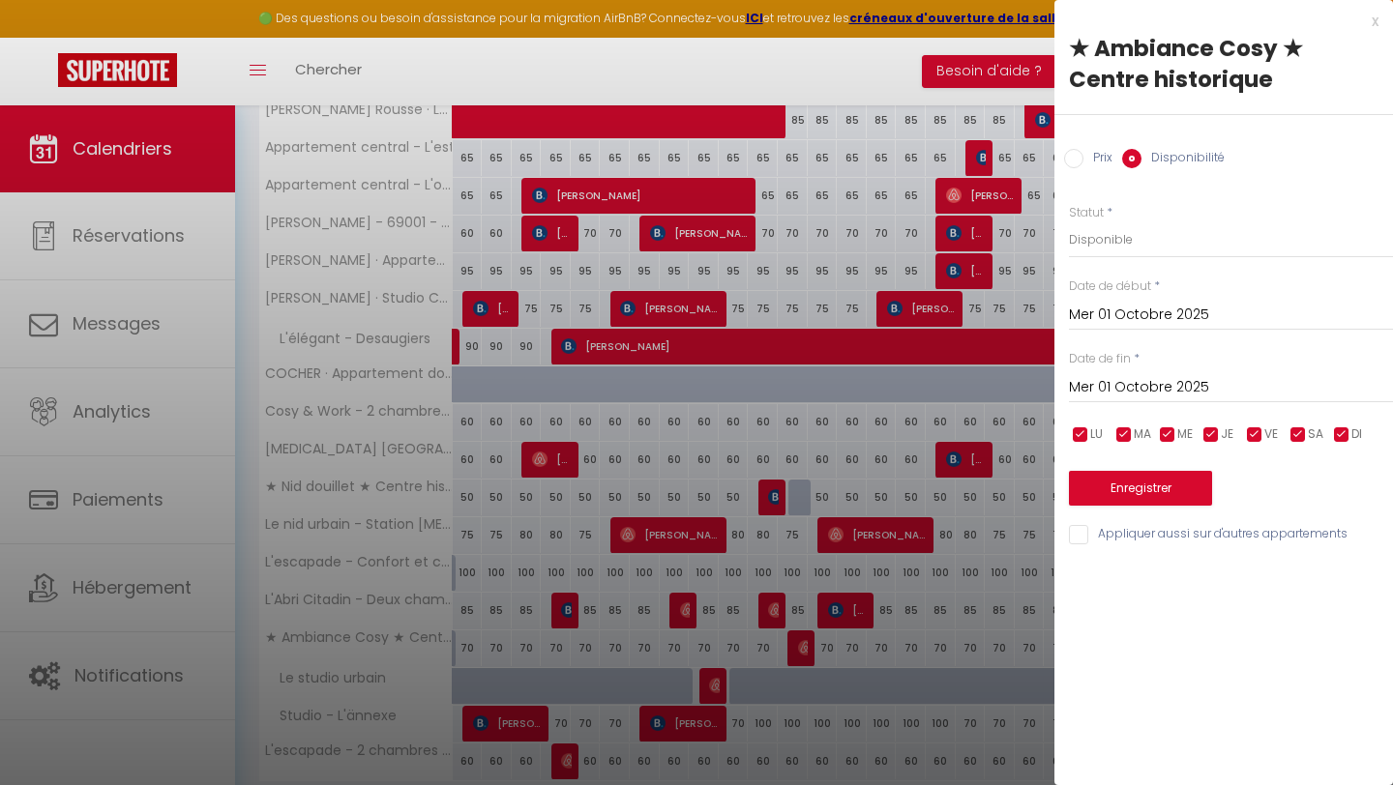
type input "Ven 31 Octobre 2025"
click at [1076, 157] on input "Prix" at bounding box center [1073, 158] width 19 height 19
radio input "true"
radio input "false"
drag, startPoint x: 1134, startPoint y: 235, endPoint x: 1055, endPoint y: 240, distance: 78.5
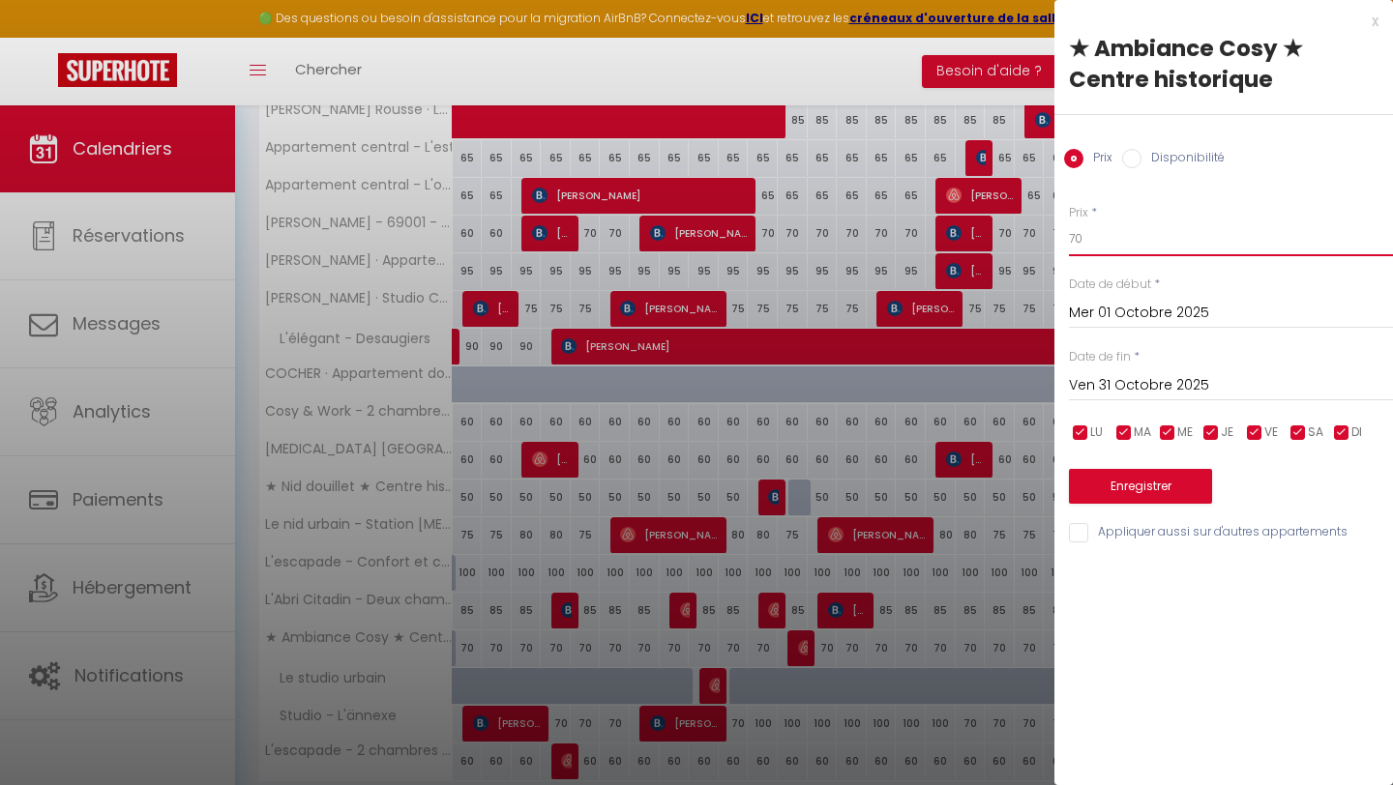
click at [1055, 240] on div "Prix * 70 Statut * Disponible Indisponible Date de début * [DATE] < [DATE] > Di…" at bounding box center [1223, 363] width 339 height 366
type input "50"
click at [1127, 470] on button "Enregistrer" at bounding box center [1140, 486] width 143 height 35
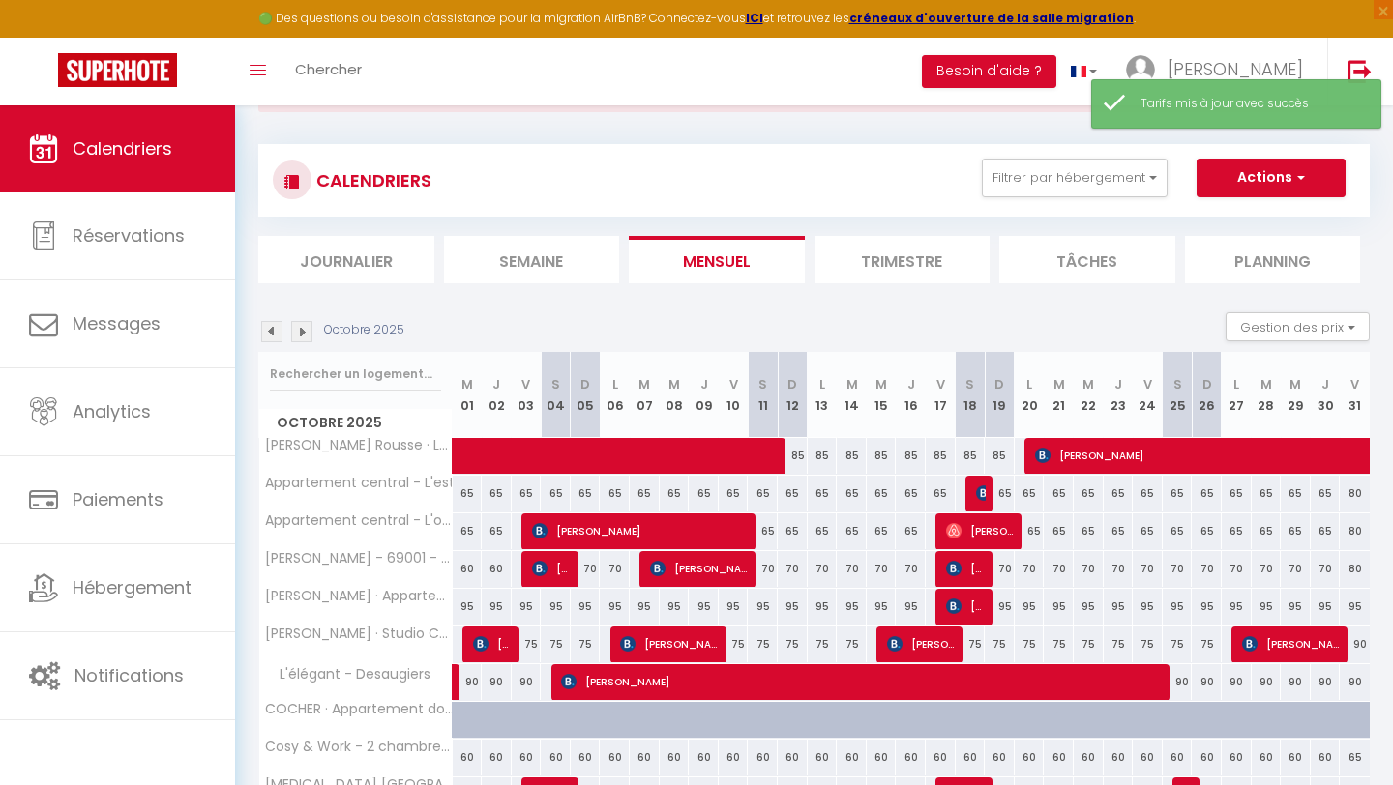
scroll to position [19, 0]
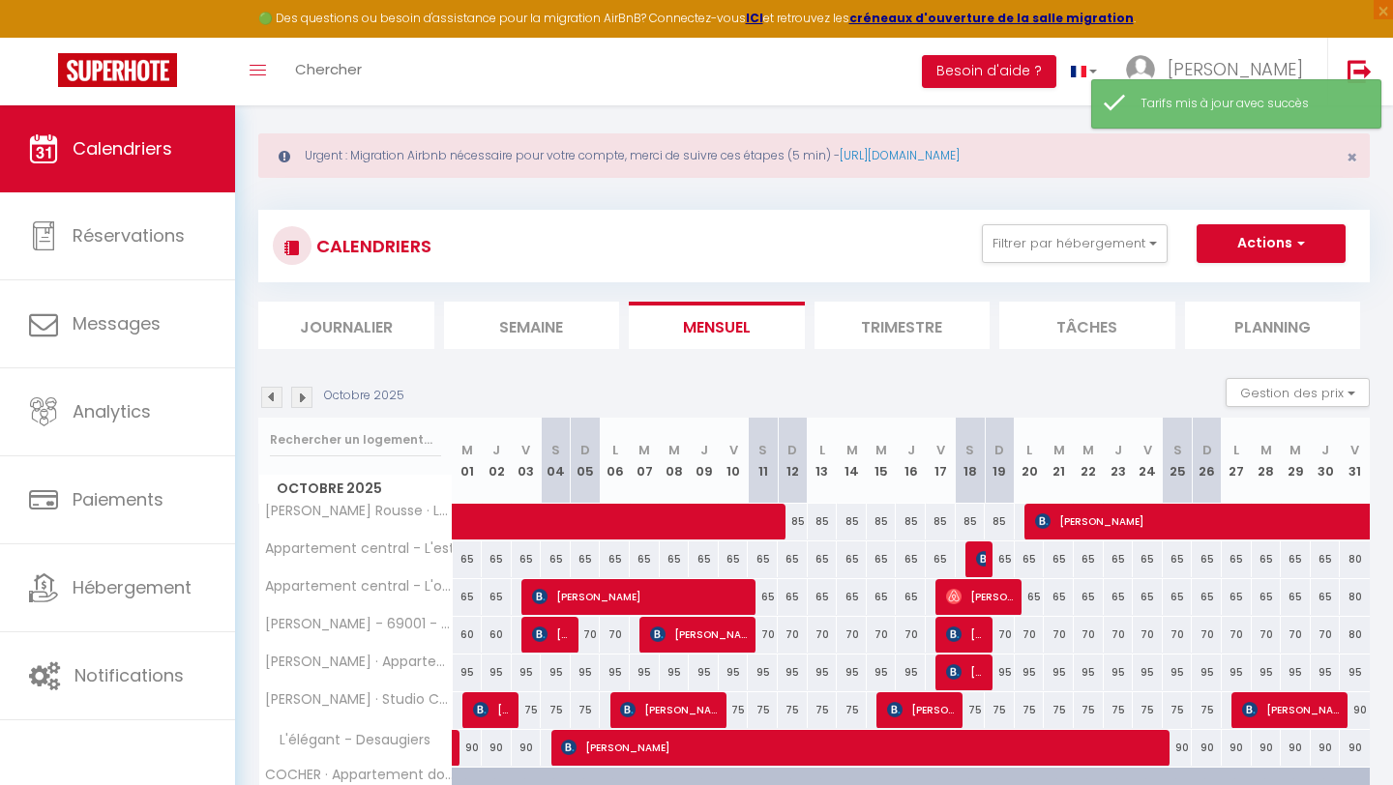
click at [270, 390] on img at bounding box center [271, 397] width 21 height 21
